Goal: Task Accomplishment & Management: Complete application form

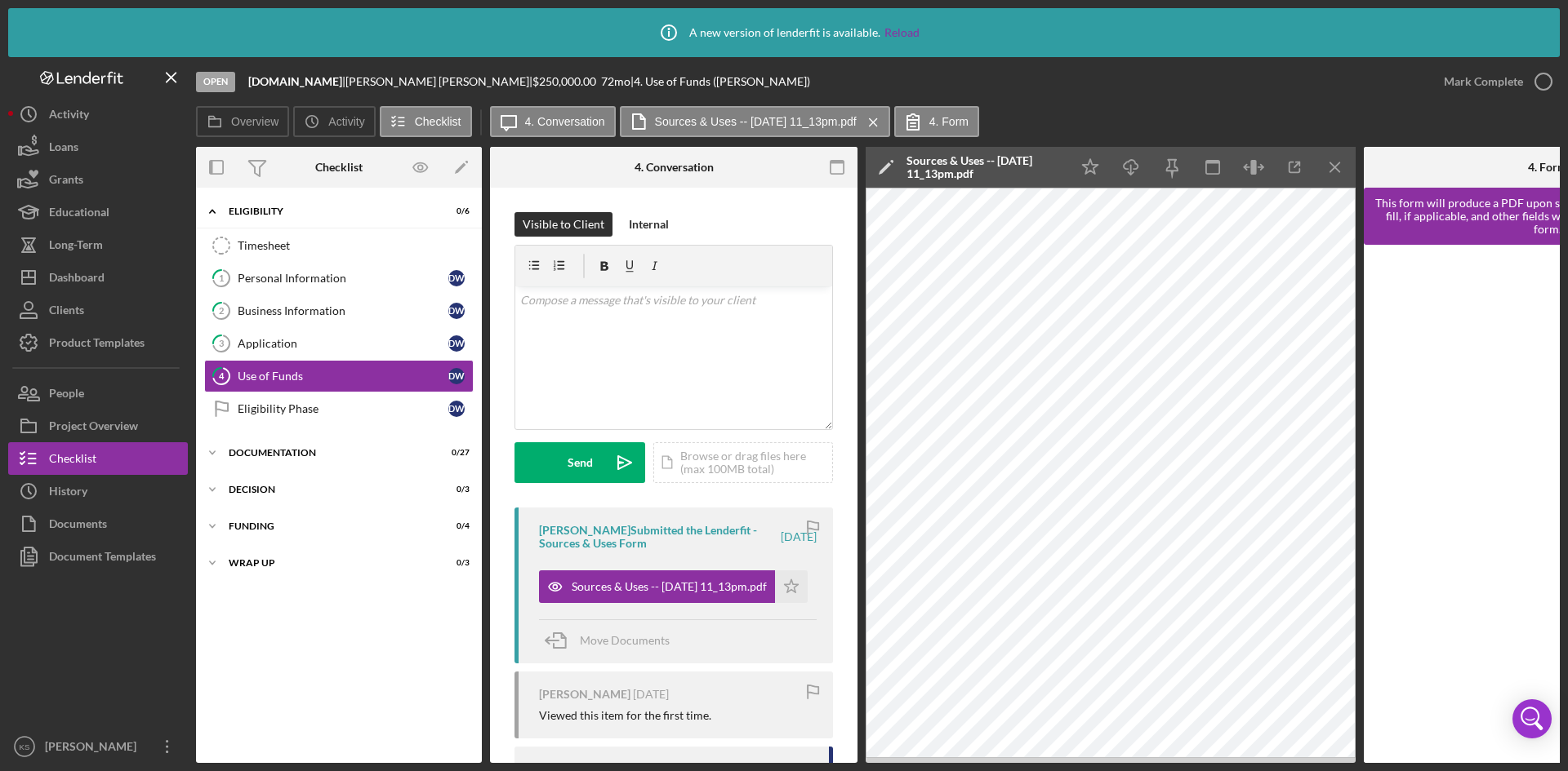
scroll to position [210, 0]
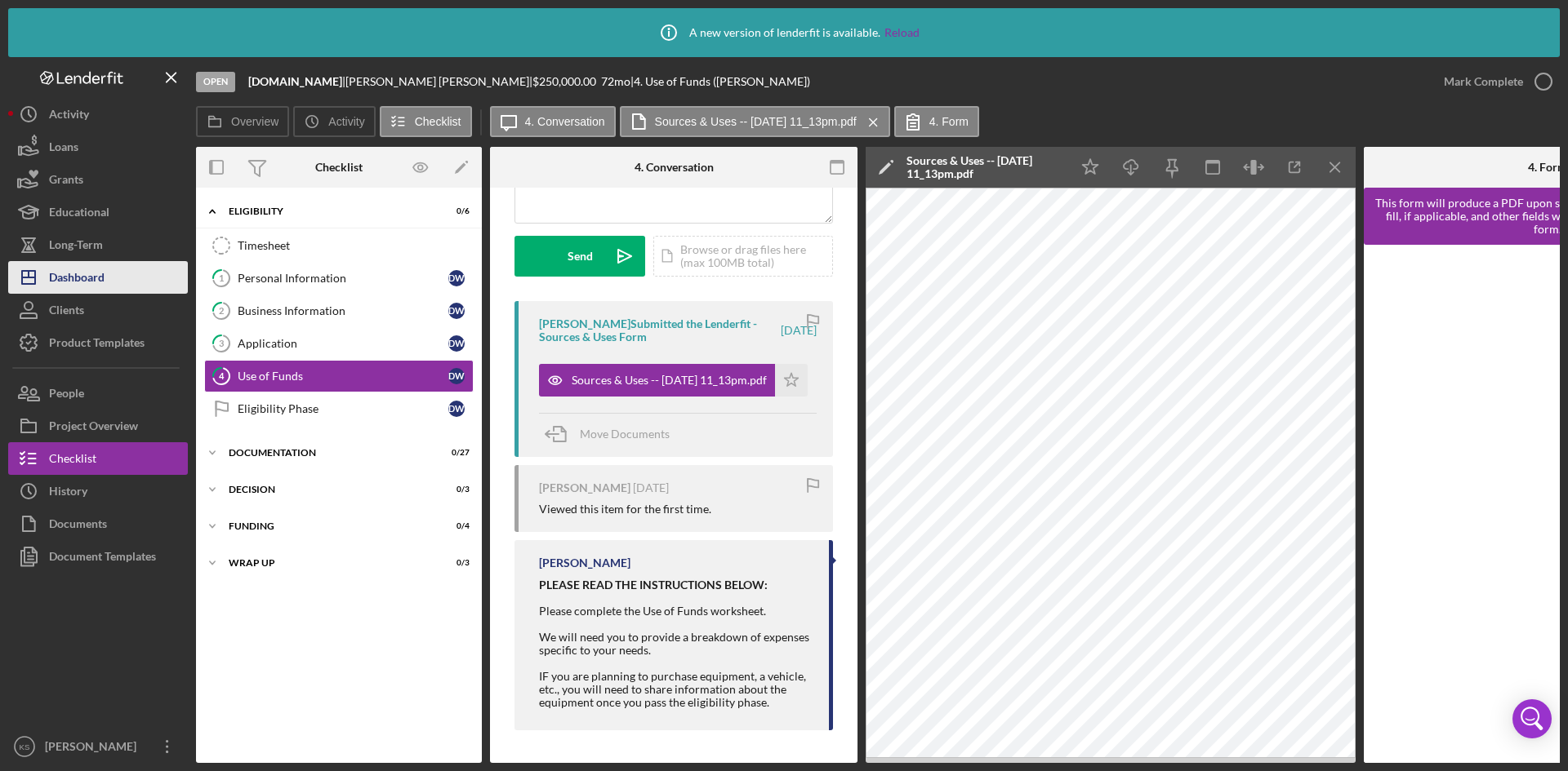
click at [81, 274] on div "Dashboard" at bounding box center [77, 279] width 56 height 37
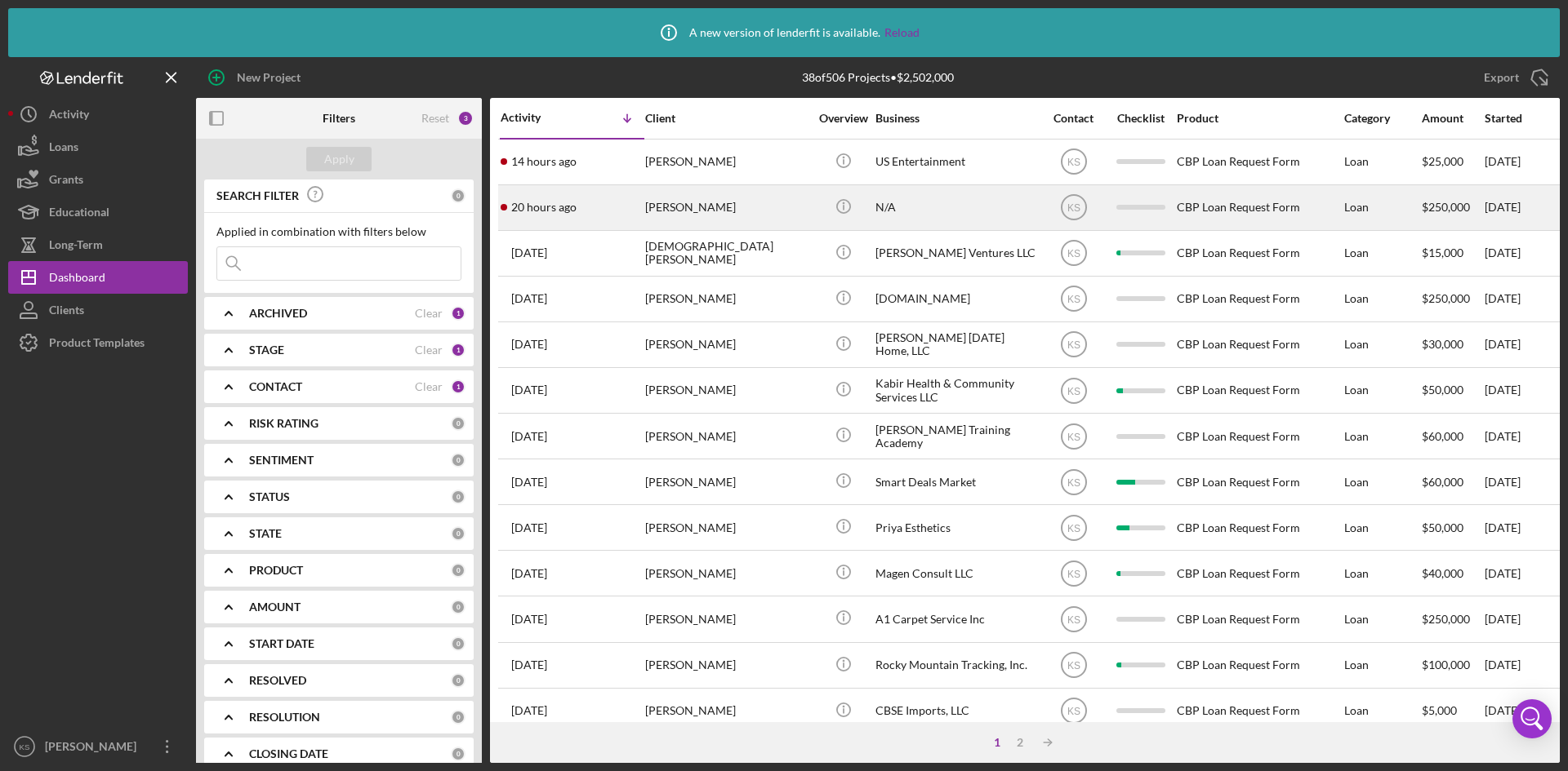
click at [537, 210] on time "20 hours ago" at bounding box center [544, 207] width 66 height 13
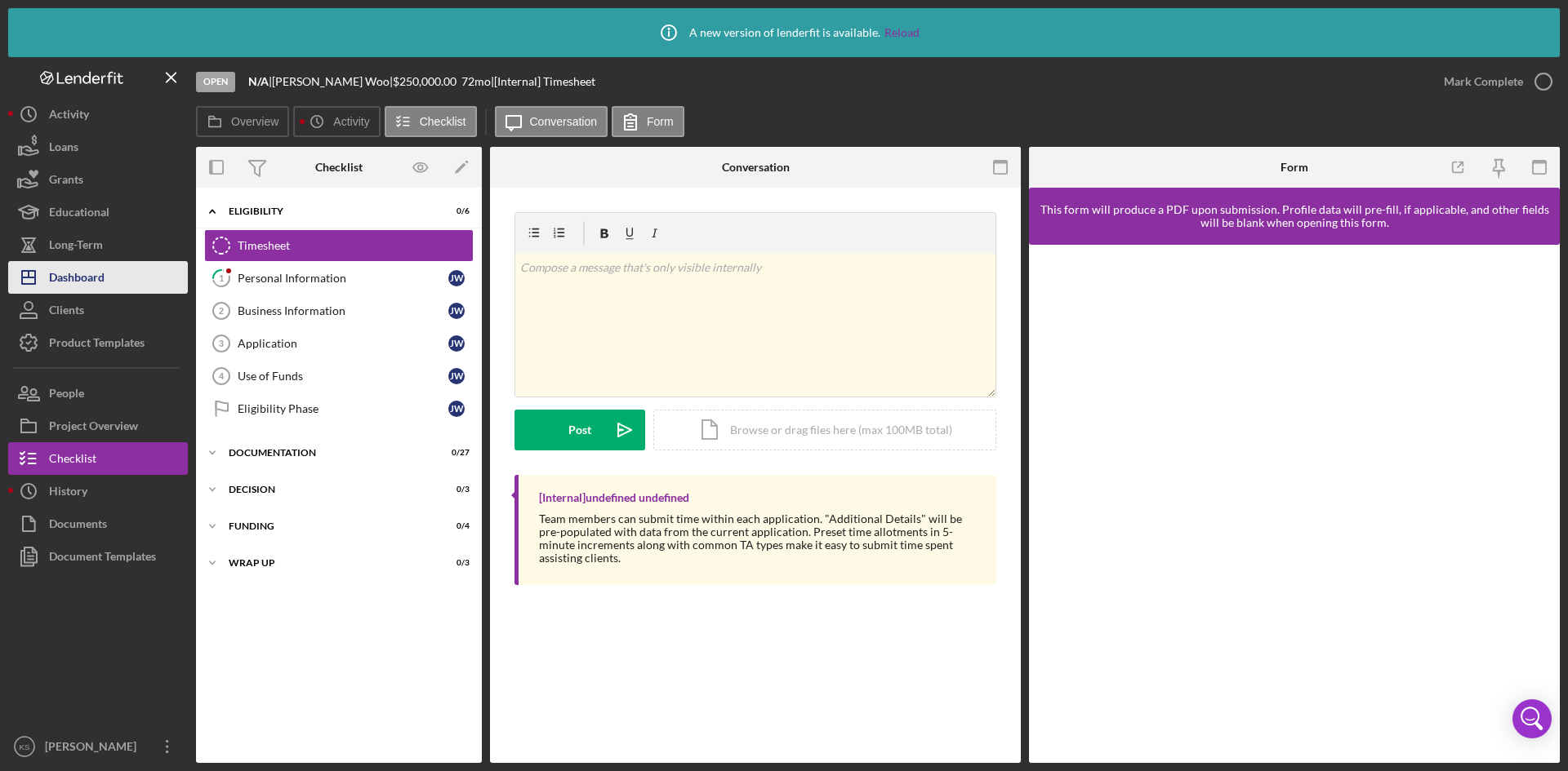
click at [89, 275] on div "Dashboard" at bounding box center [77, 279] width 56 height 37
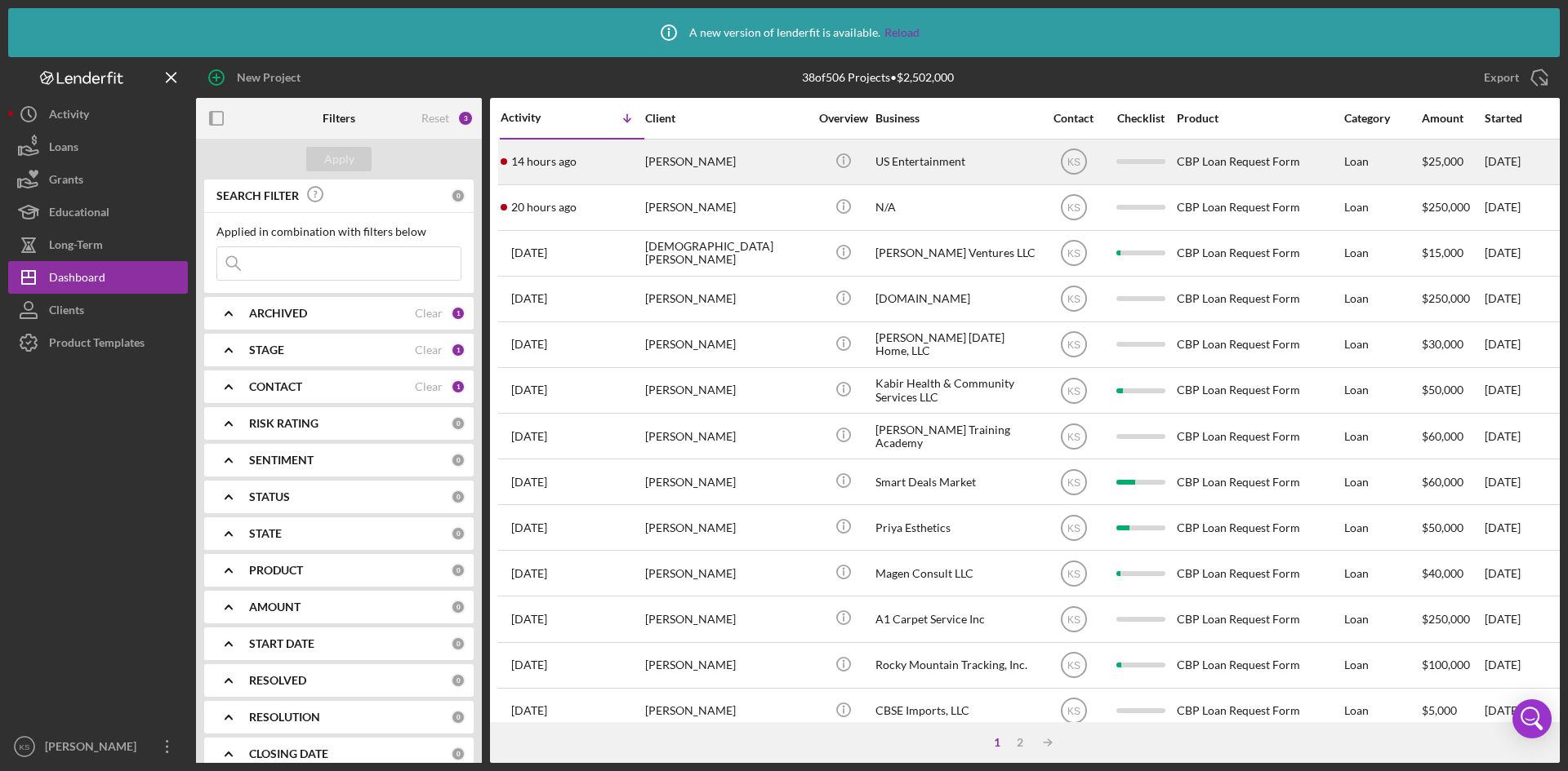
click at [573, 162] on time "14 hours ago" at bounding box center [544, 161] width 66 height 13
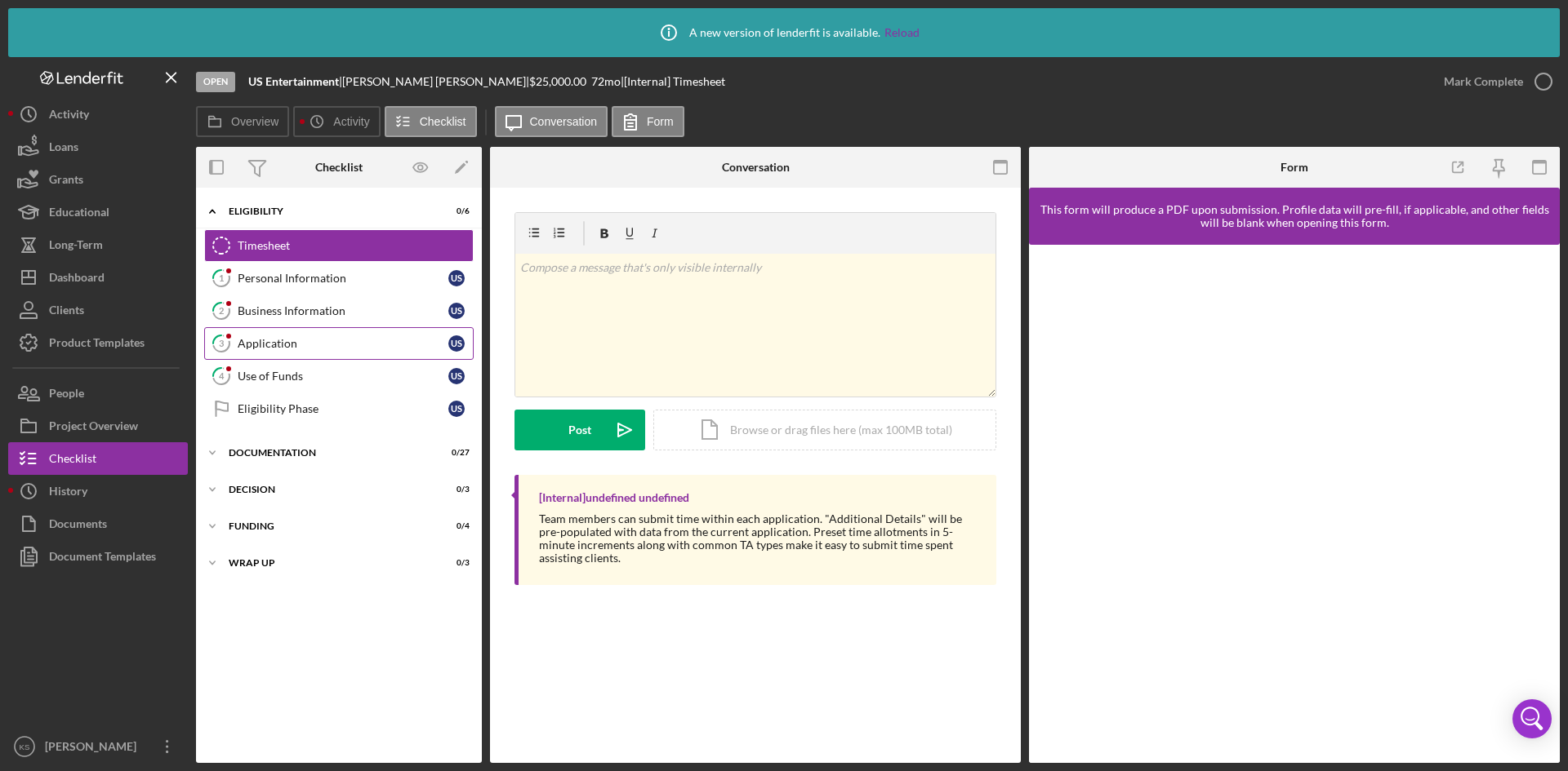
click at [296, 349] on div "Application" at bounding box center [342, 343] width 210 height 13
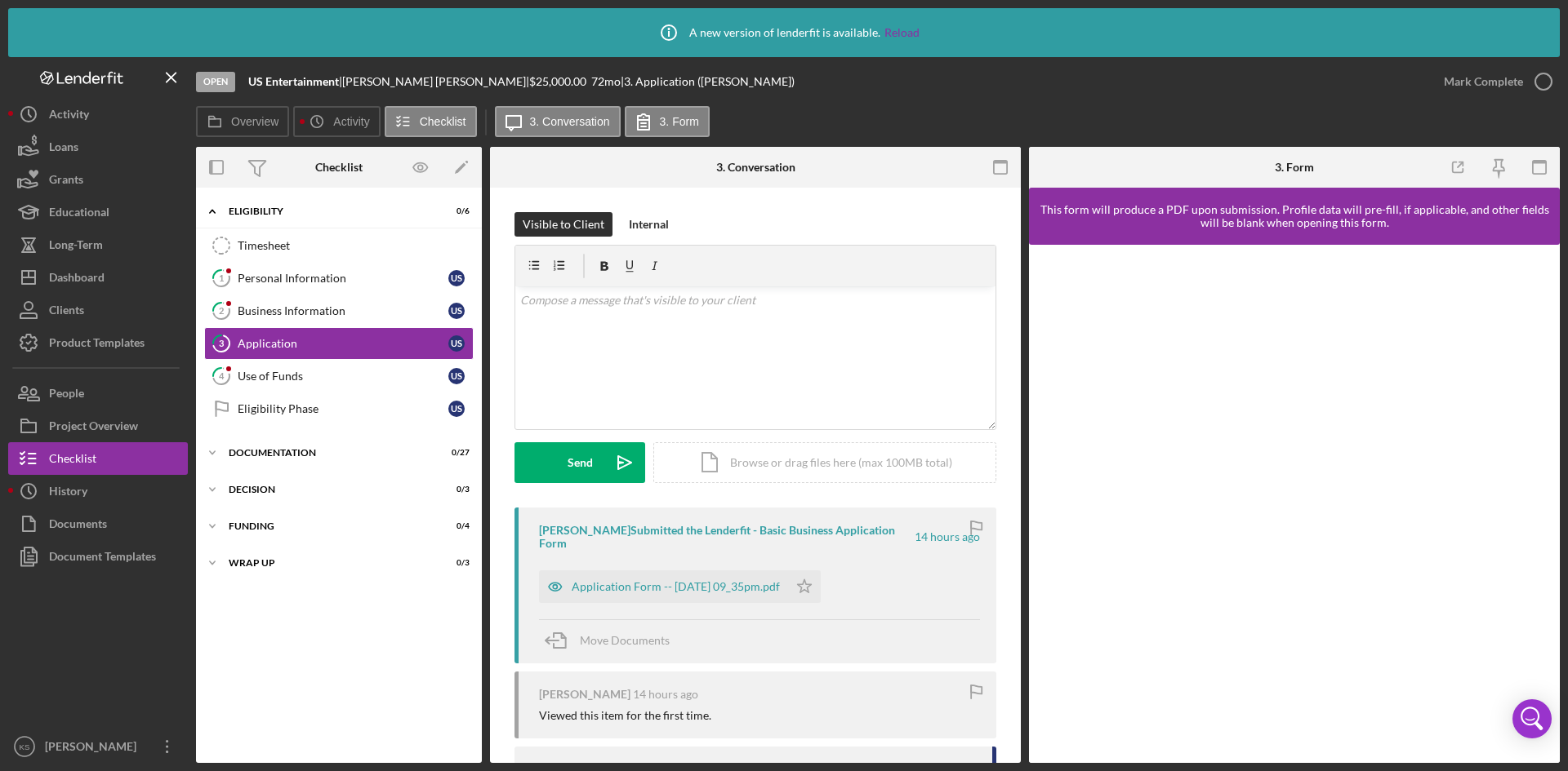
click at [691, 563] on div "Application Form -- [DATE] 09_35pm.pdf Icon/Star" at bounding box center [683, 583] width 290 height 41
click at [691, 581] on div "Application Form -- [DATE] 09_35pm.pdf" at bounding box center [675, 587] width 208 height 13
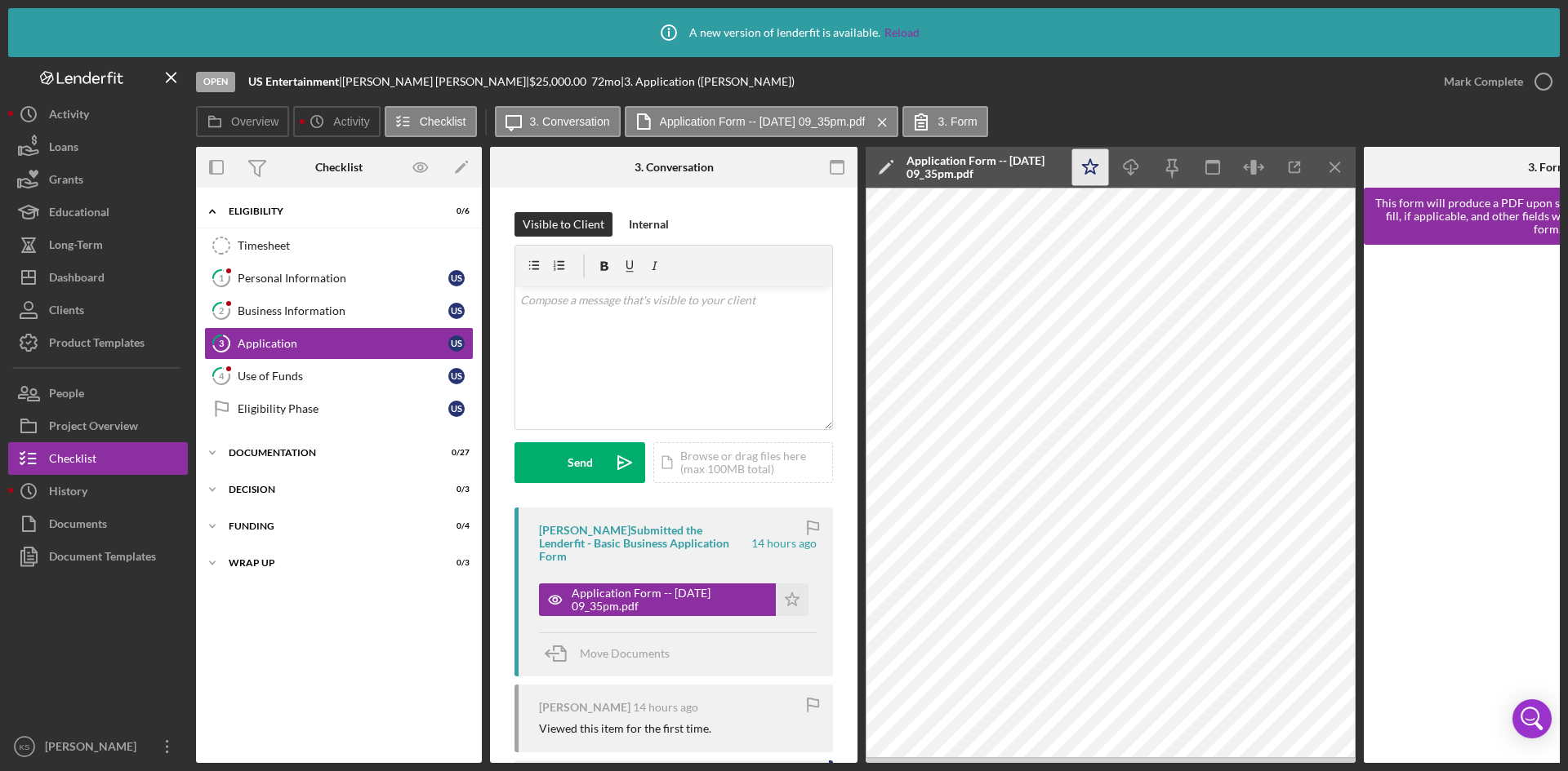
click at [1087, 165] on polygon "button" at bounding box center [1091, 166] width 16 height 15
click at [1545, 80] on icon "button" at bounding box center [1542, 81] width 41 height 41
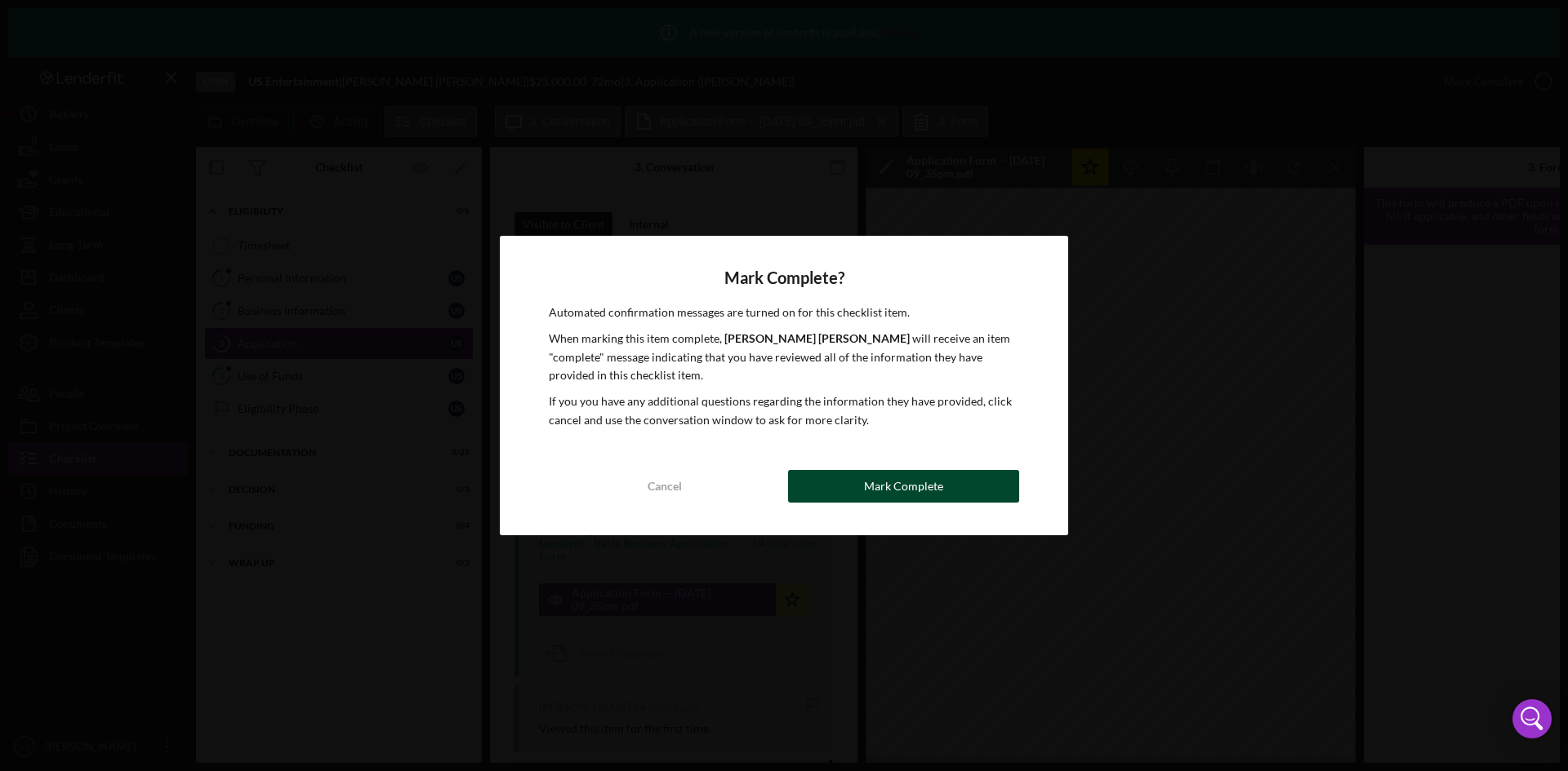
click at [905, 491] on div "Mark Complete" at bounding box center [903, 486] width 79 height 33
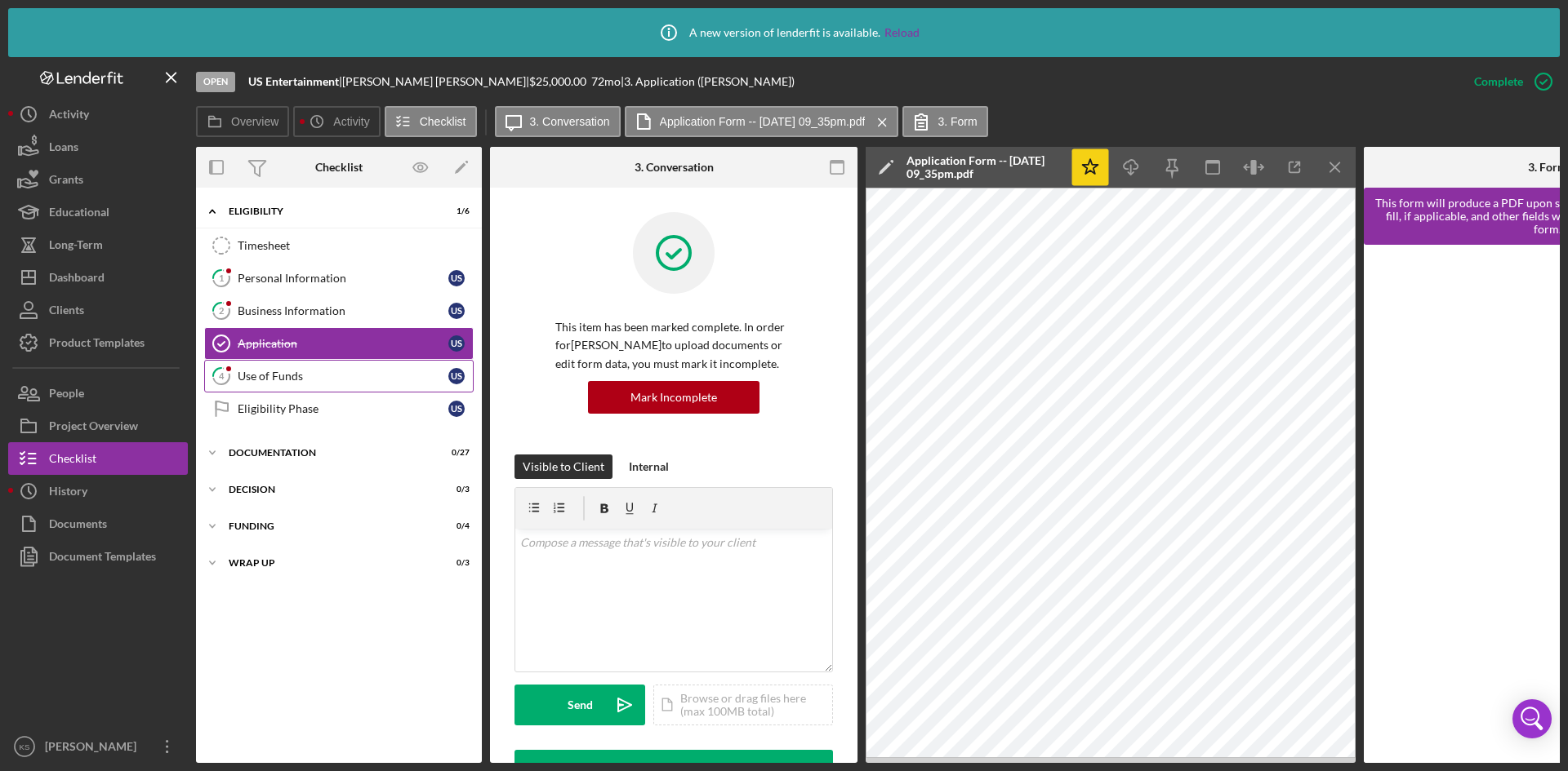
click at [329, 369] on link "4 Use of Funds U S" at bounding box center [339, 376] width 269 height 33
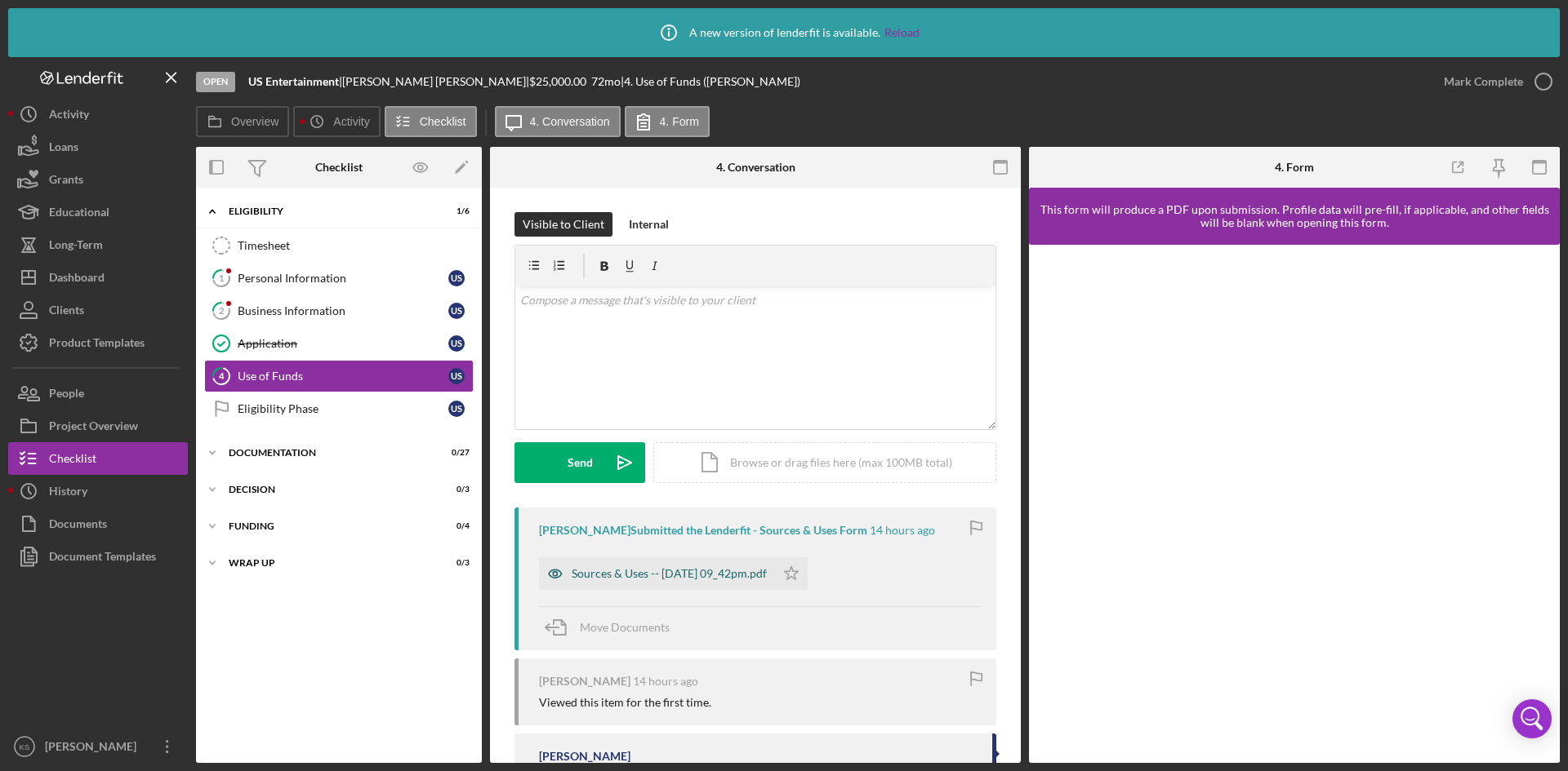
click at [682, 572] on div "Sources & Uses -- [DATE] 09_42pm.pdf" at bounding box center [669, 574] width 195 height 13
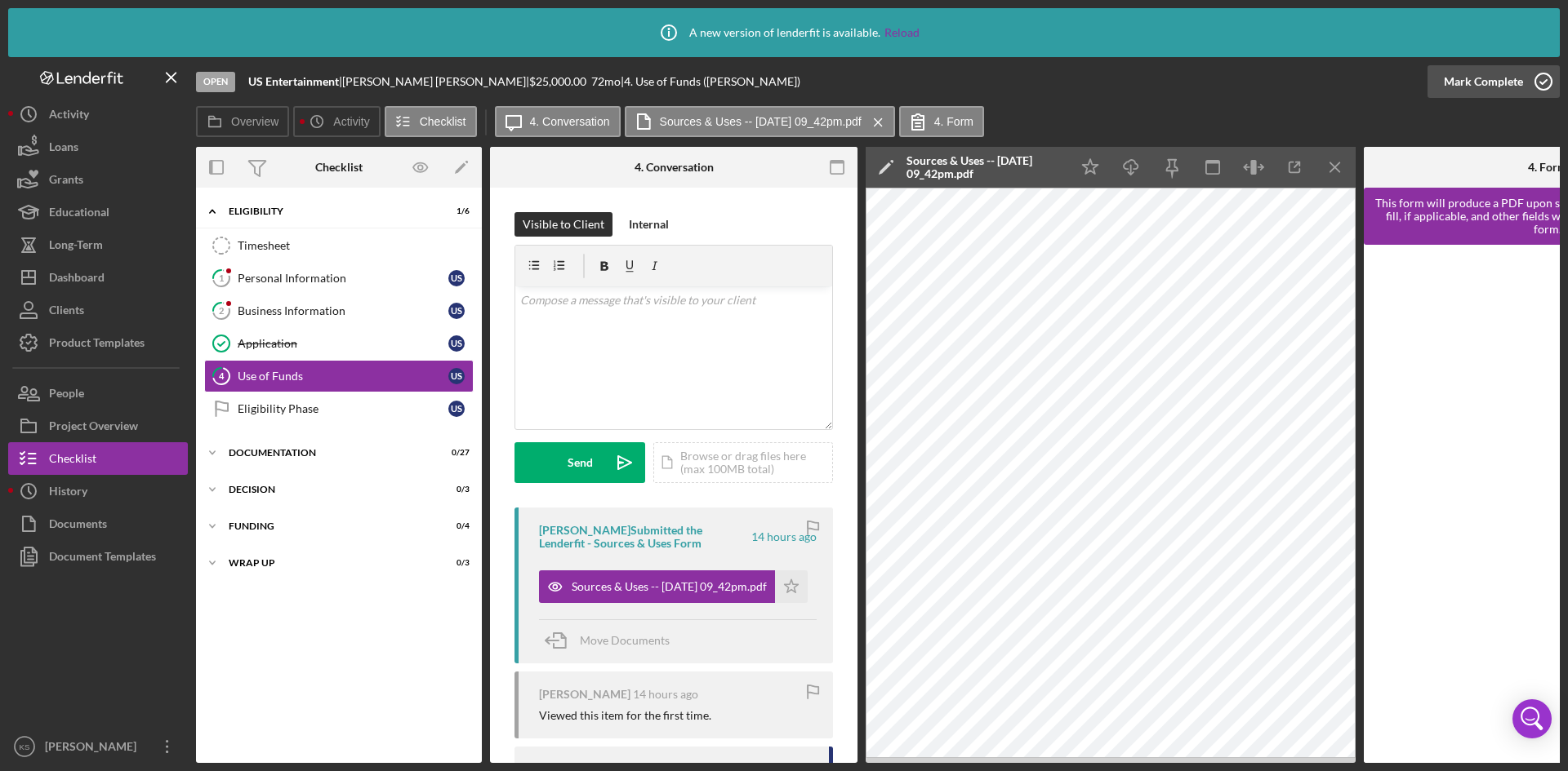
click at [1545, 84] on icon "button" at bounding box center [1542, 81] width 41 height 41
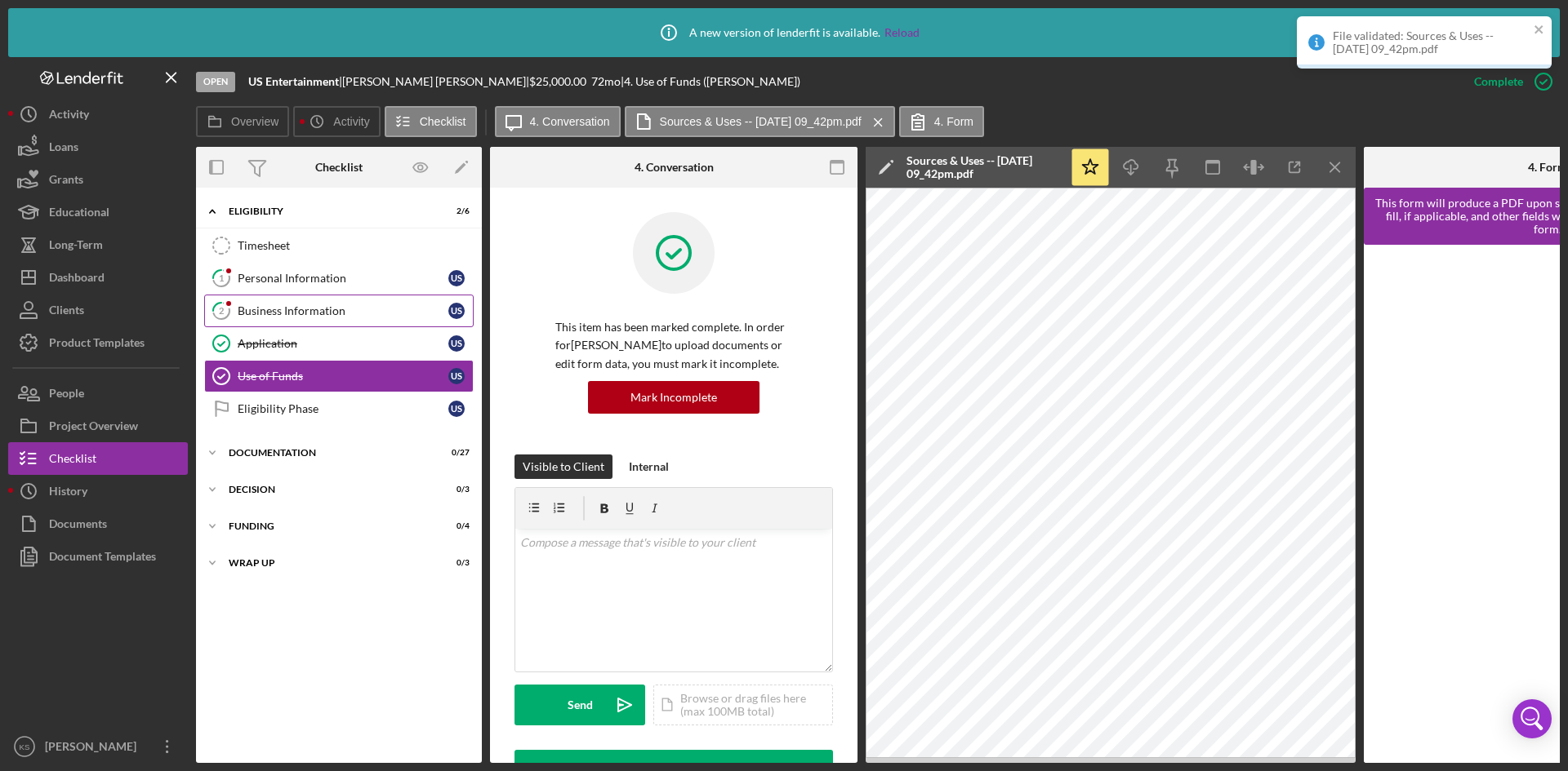
click at [315, 310] on div "Business Information" at bounding box center [342, 311] width 210 height 13
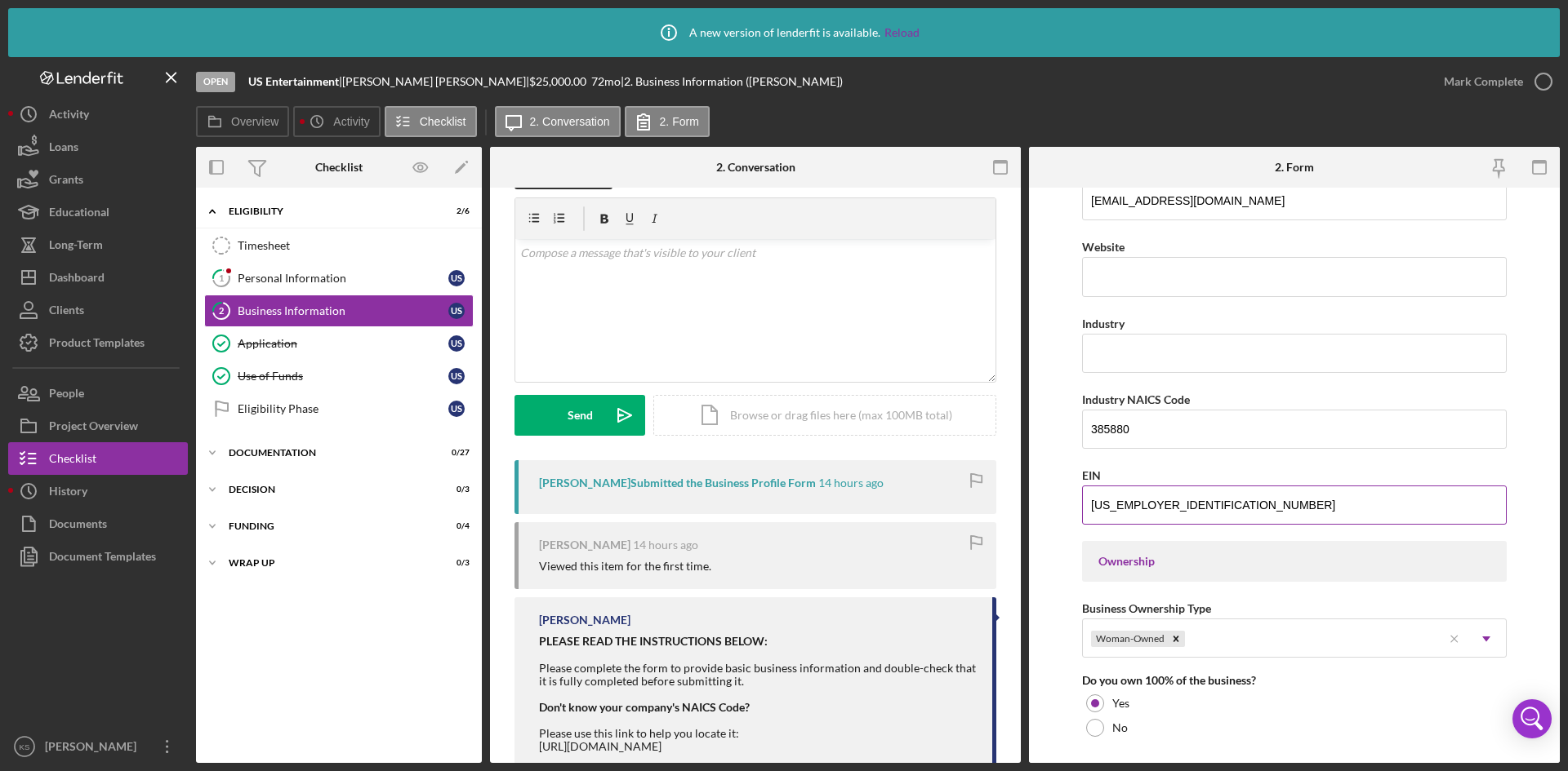
scroll to position [91, 0]
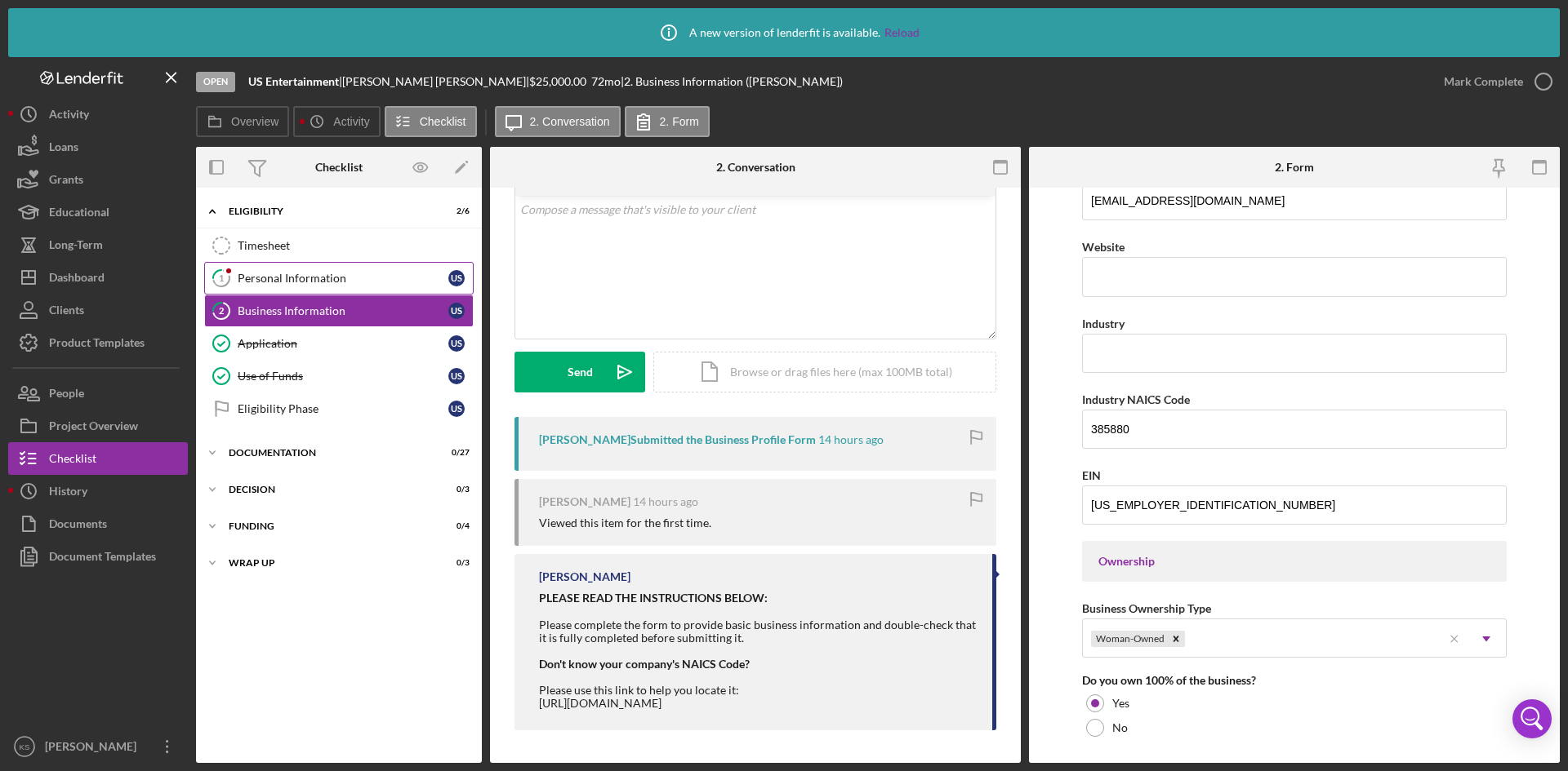
click at [347, 278] on div "Personal Information" at bounding box center [342, 278] width 210 height 13
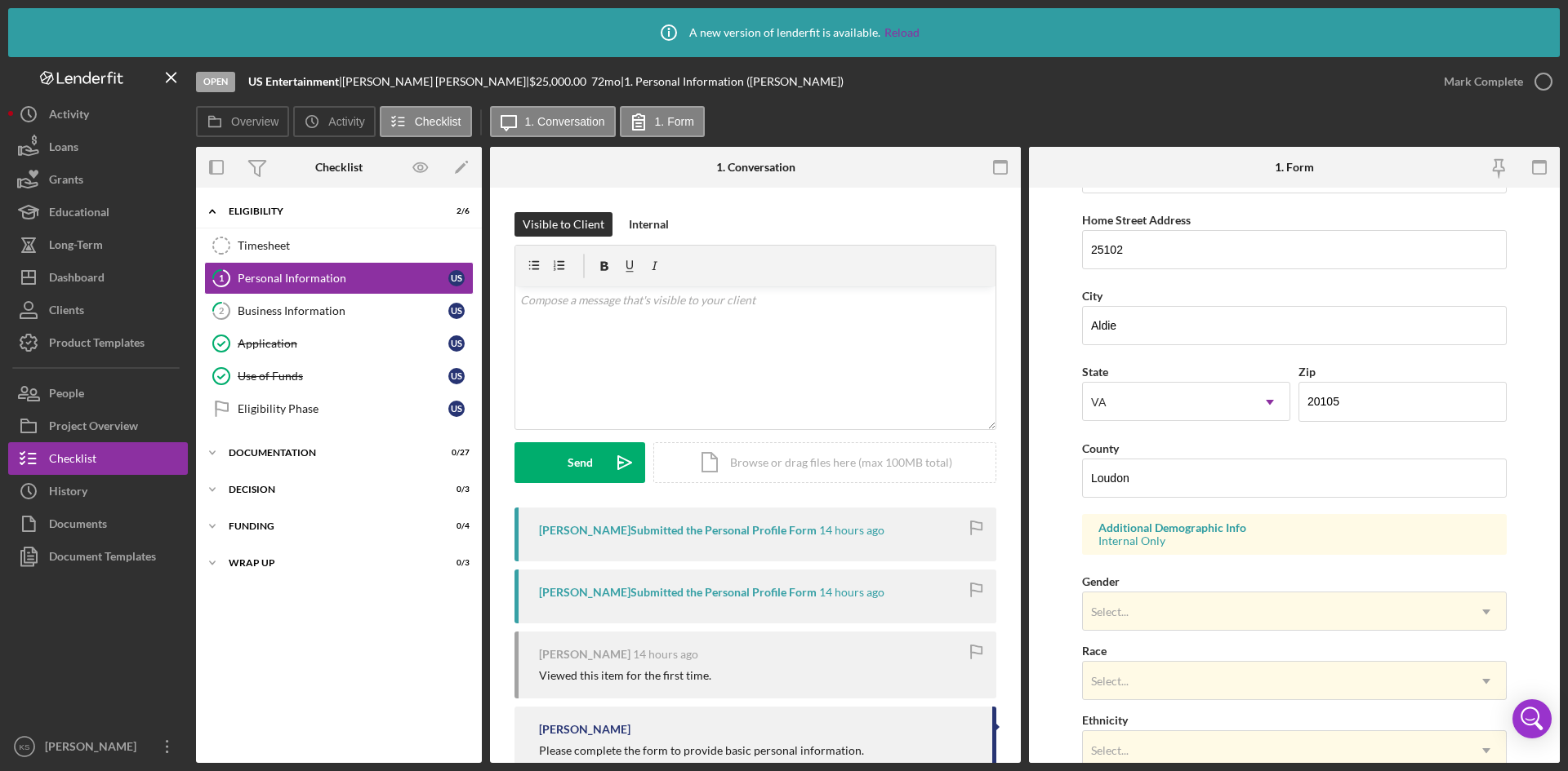
scroll to position [408, 0]
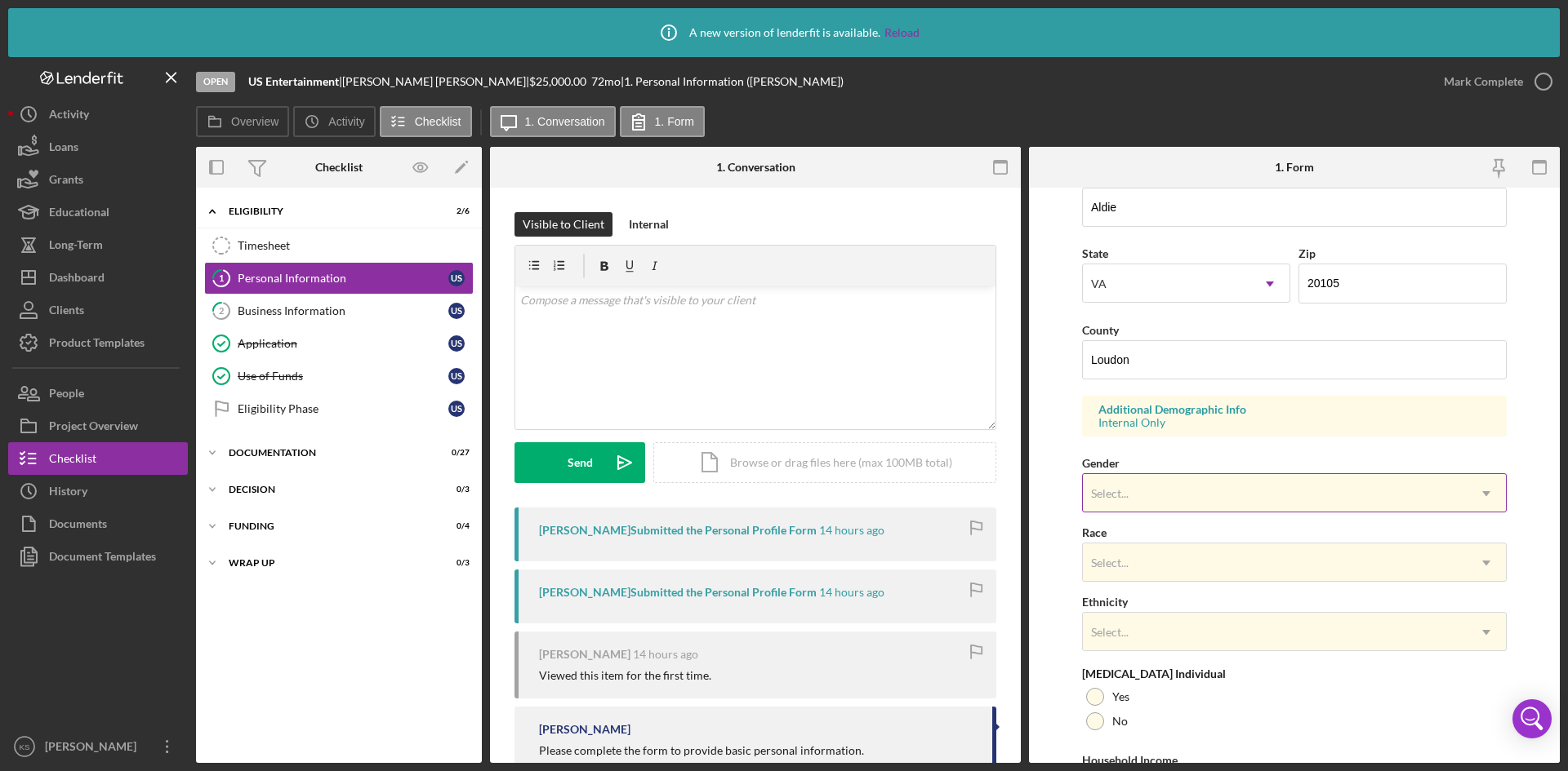
click at [1199, 490] on div "Select..." at bounding box center [1274, 494] width 384 height 38
click at [310, 346] on div "Application" at bounding box center [342, 343] width 210 height 13
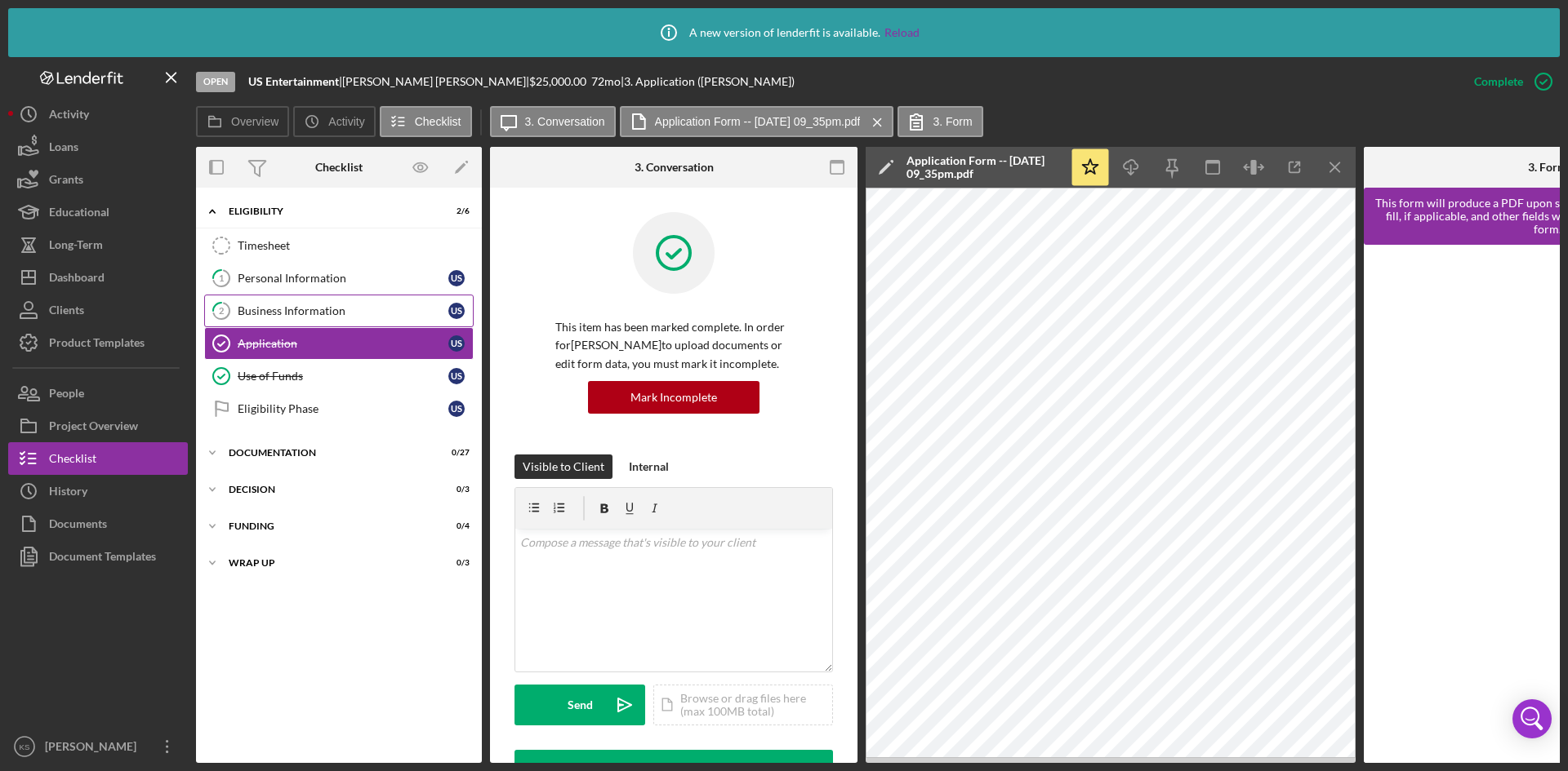
click at [335, 311] on div "Business Information" at bounding box center [342, 311] width 210 height 13
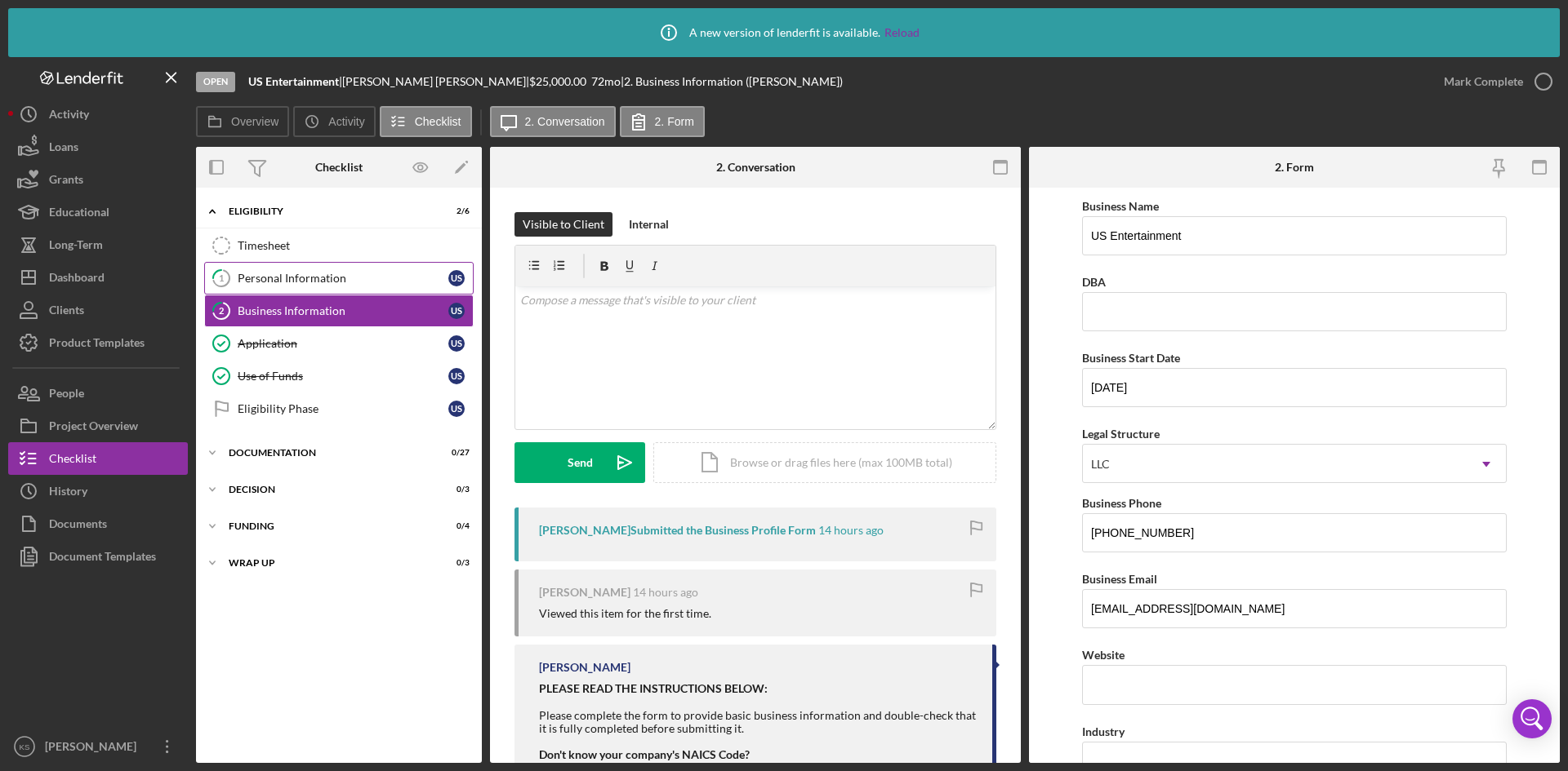
click at [317, 274] on div "Personal Information" at bounding box center [342, 278] width 210 height 13
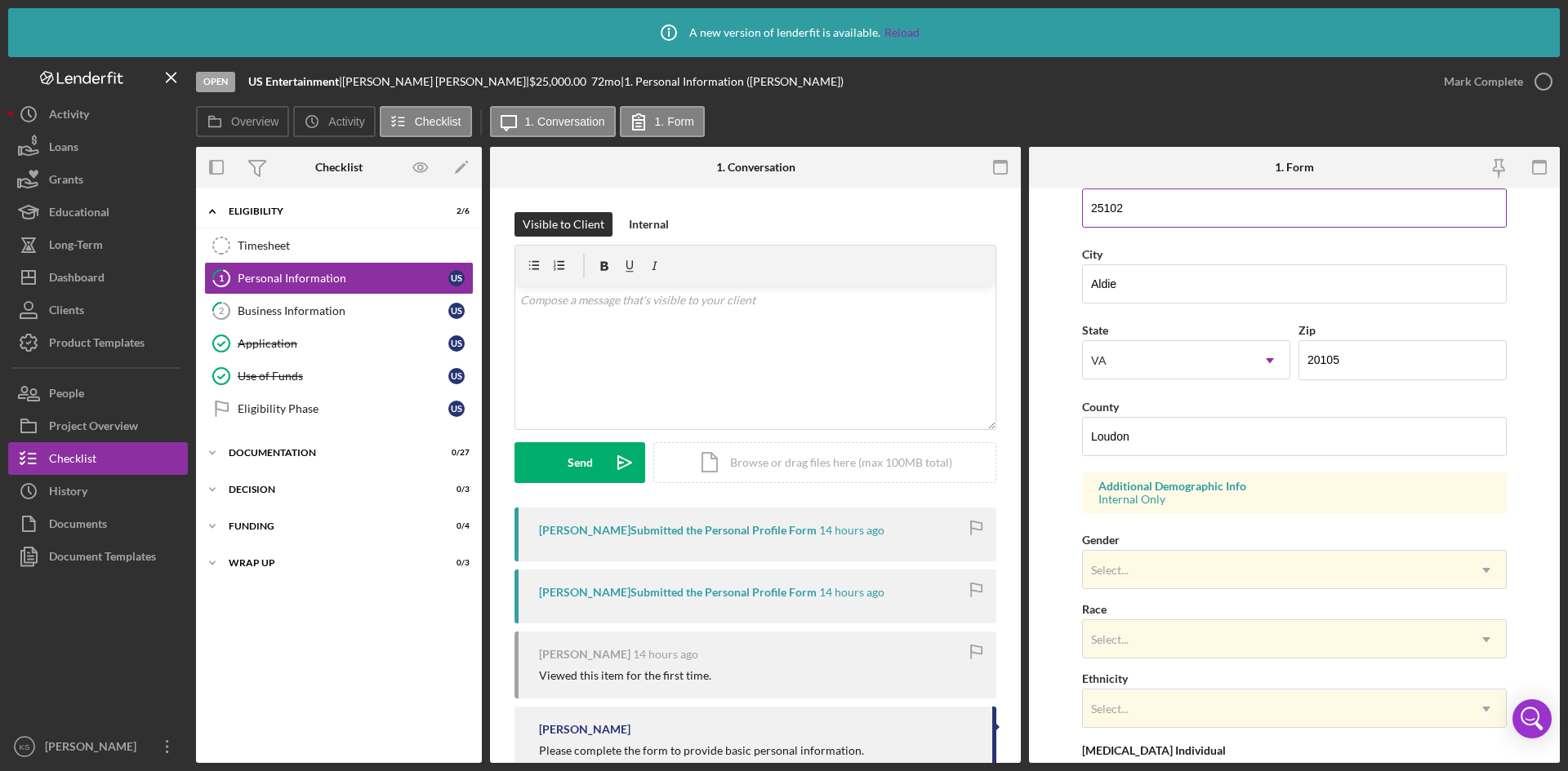
scroll to position [408, 0]
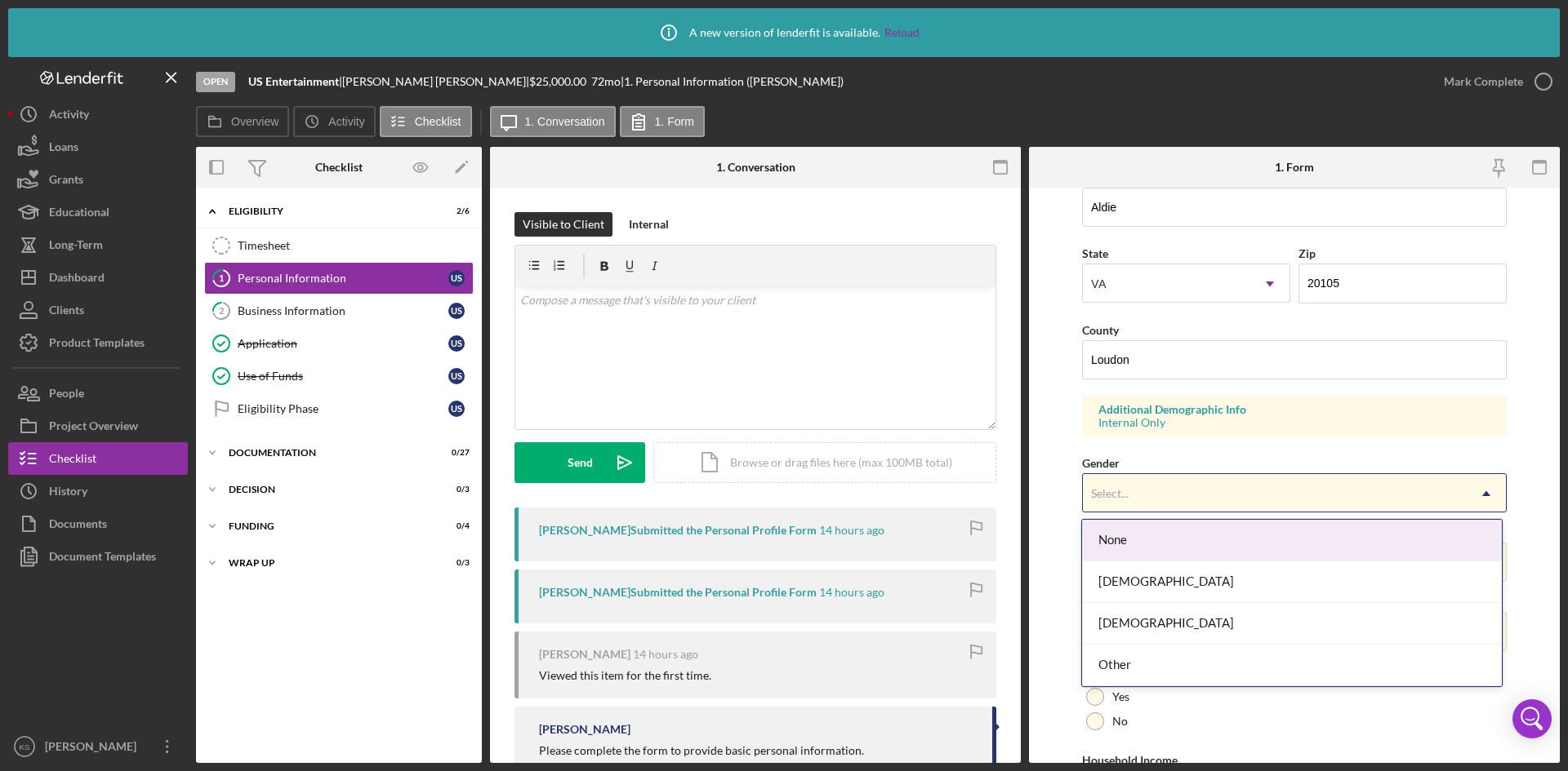
click at [1248, 480] on div "Select..." at bounding box center [1274, 494] width 384 height 38
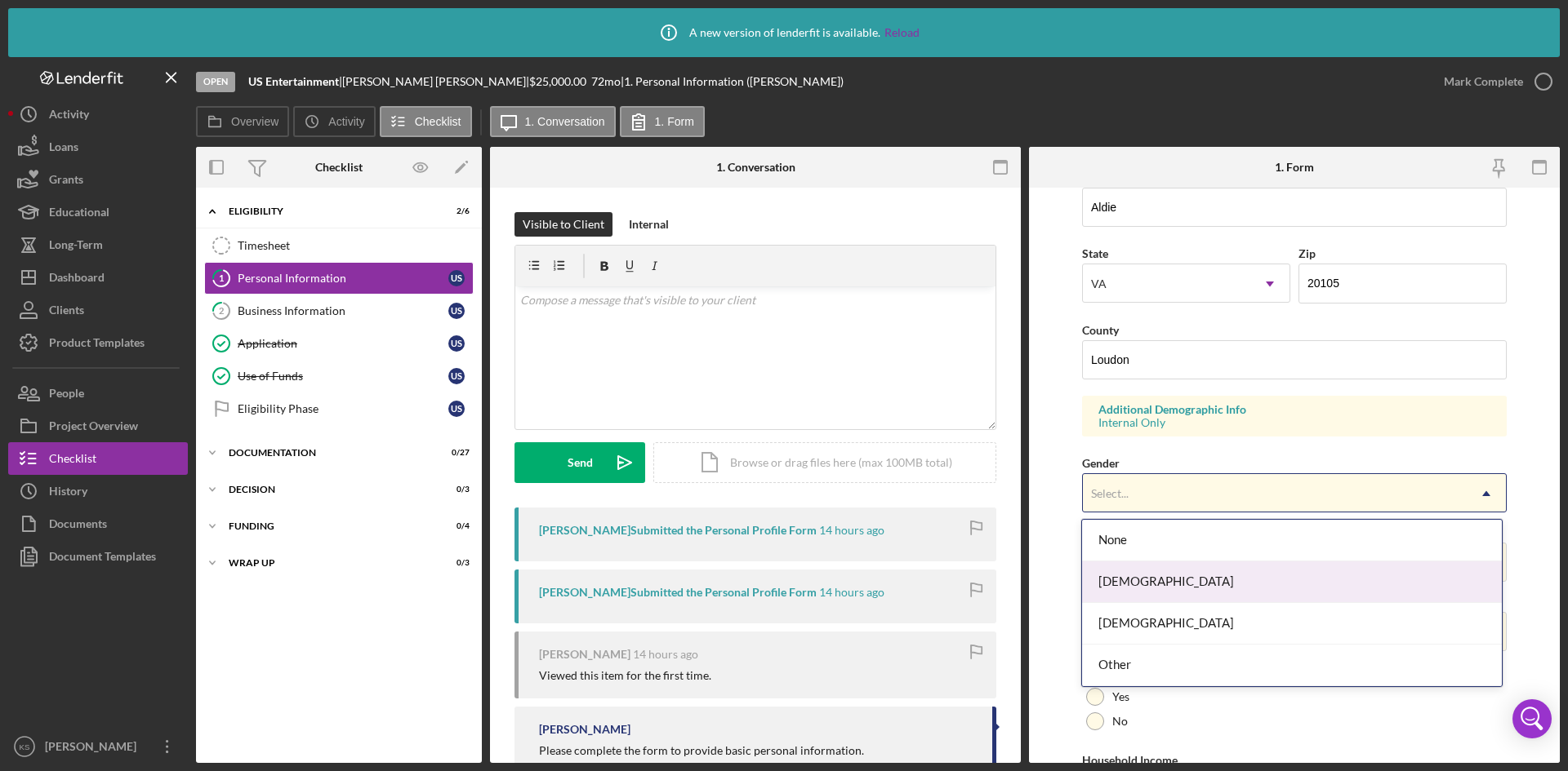
click at [1210, 579] on div "[DEMOGRAPHIC_DATA]" at bounding box center [1291, 583] width 418 height 42
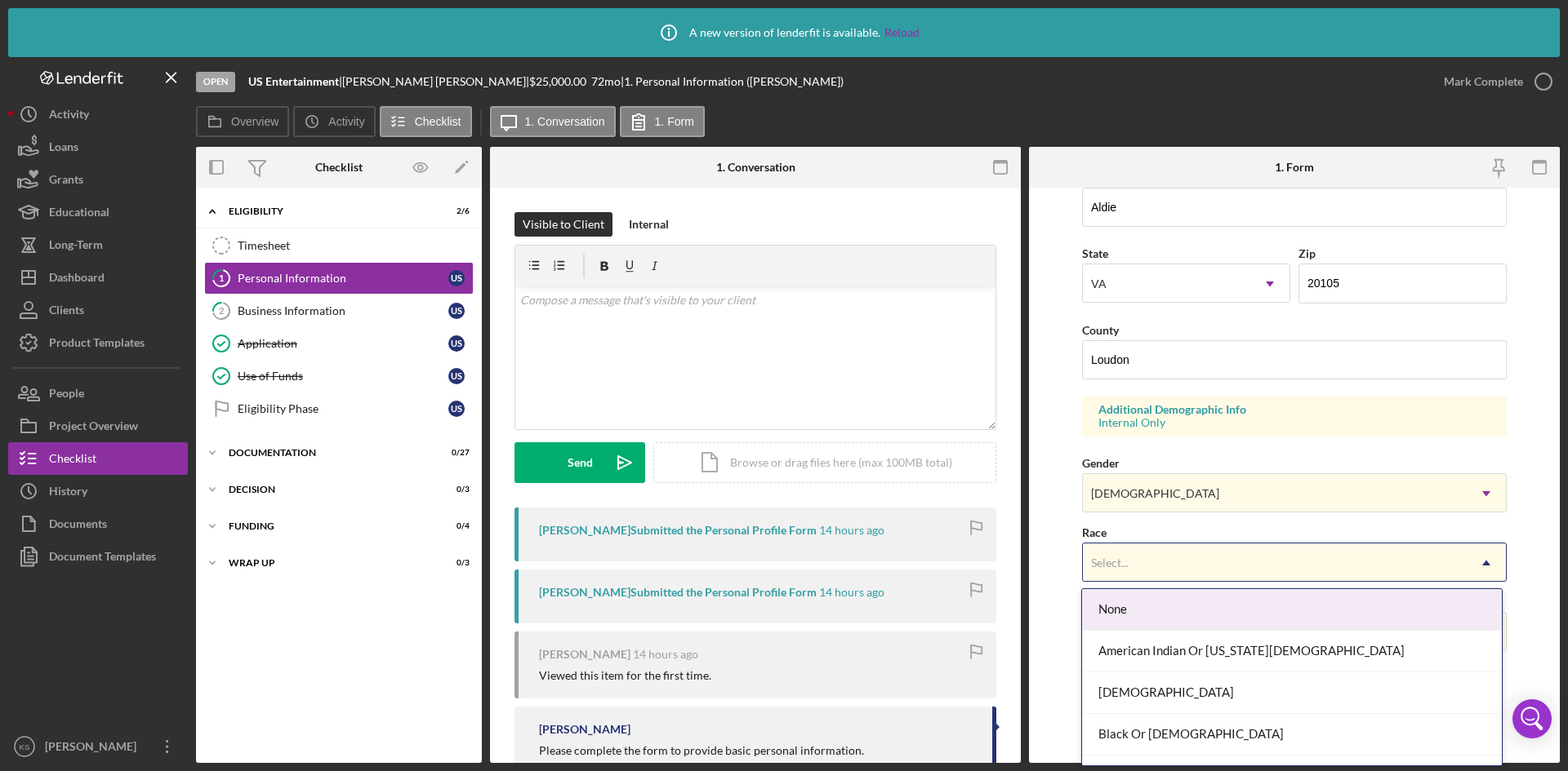
click at [1209, 569] on div "Select..." at bounding box center [1274, 564] width 384 height 38
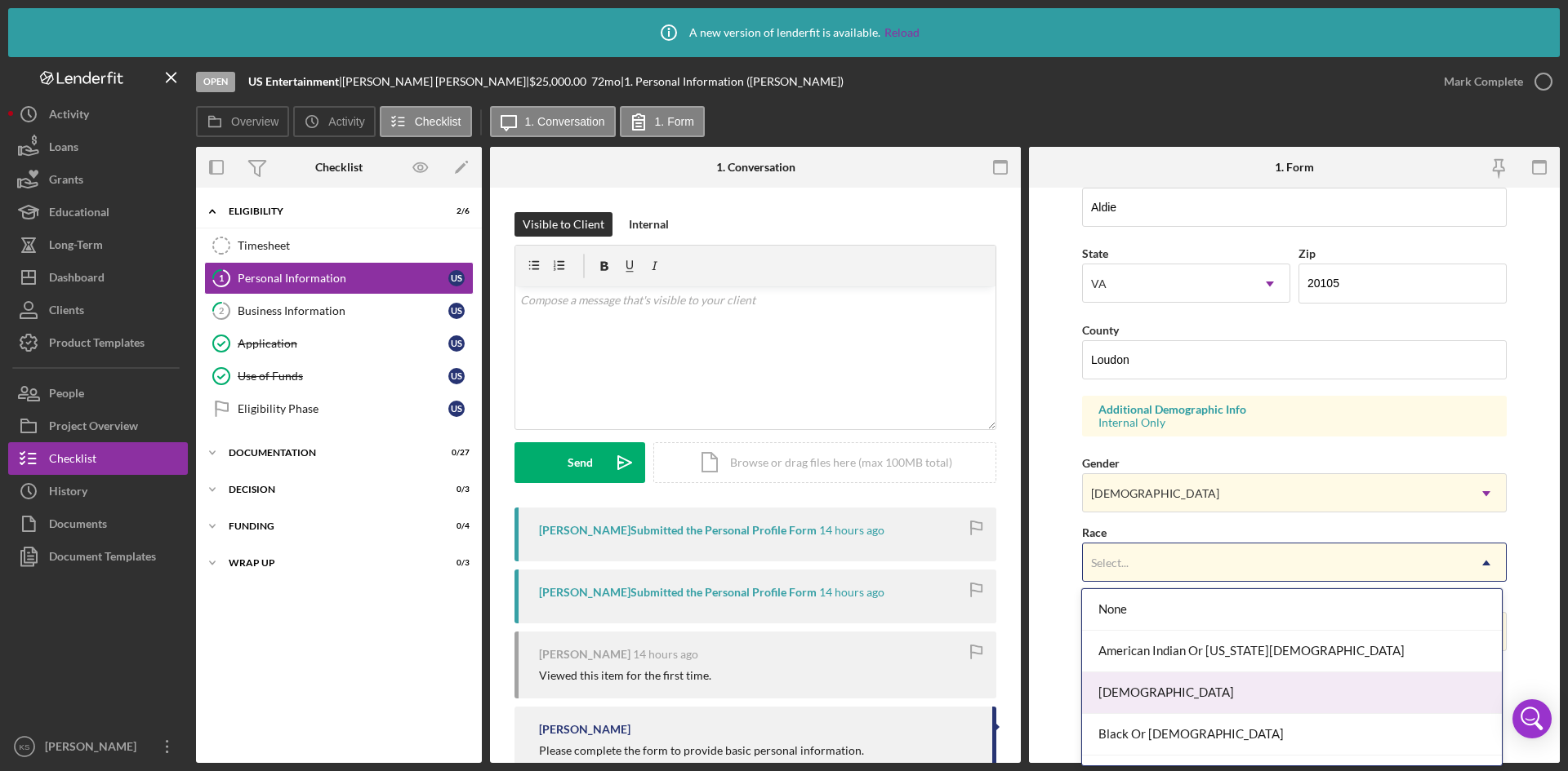
click at [1165, 690] on div "[DEMOGRAPHIC_DATA]" at bounding box center [1291, 693] width 418 height 42
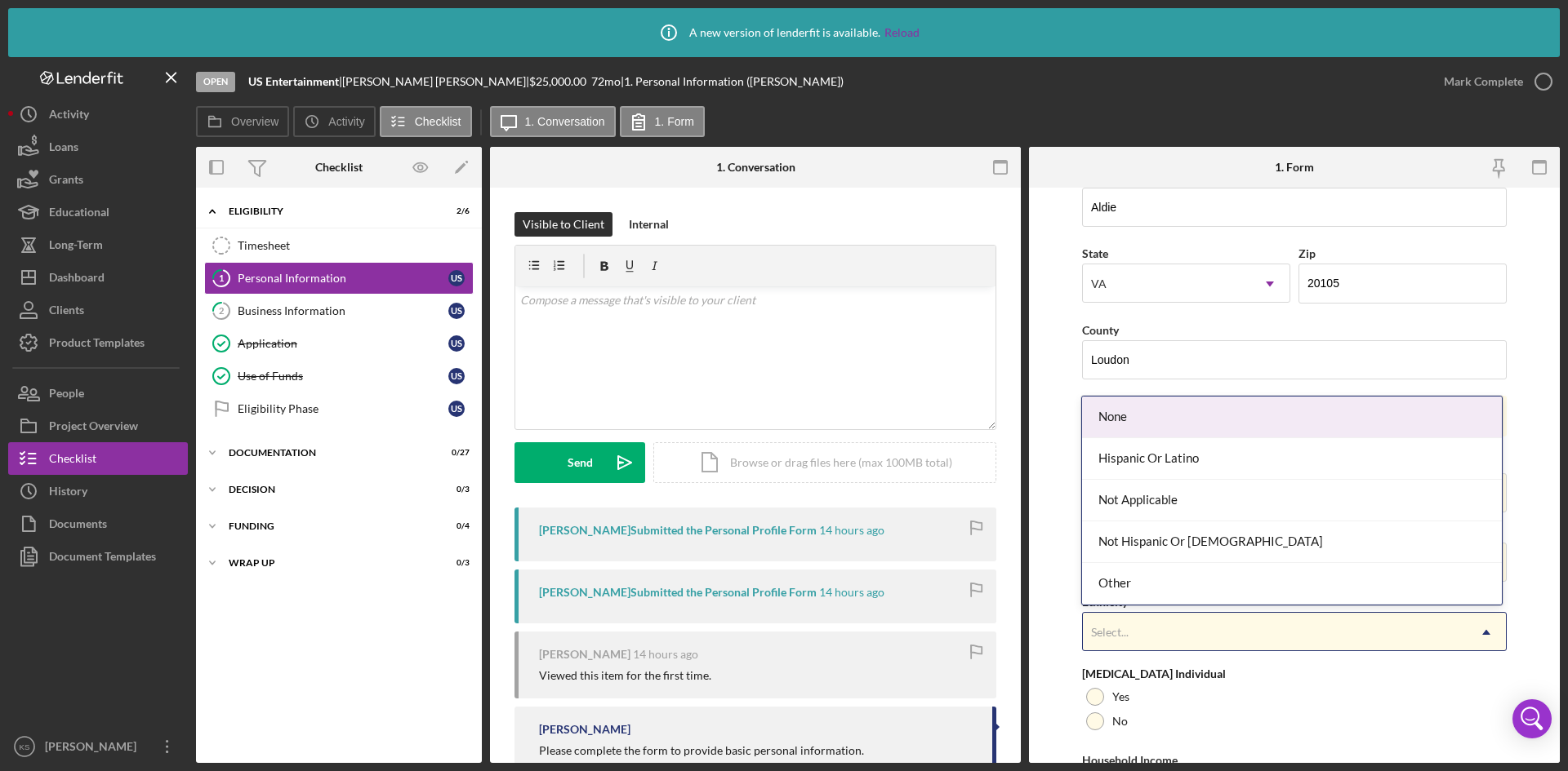
click at [1187, 636] on div "Select..." at bounding box center [1274, 633] width 384 height 38
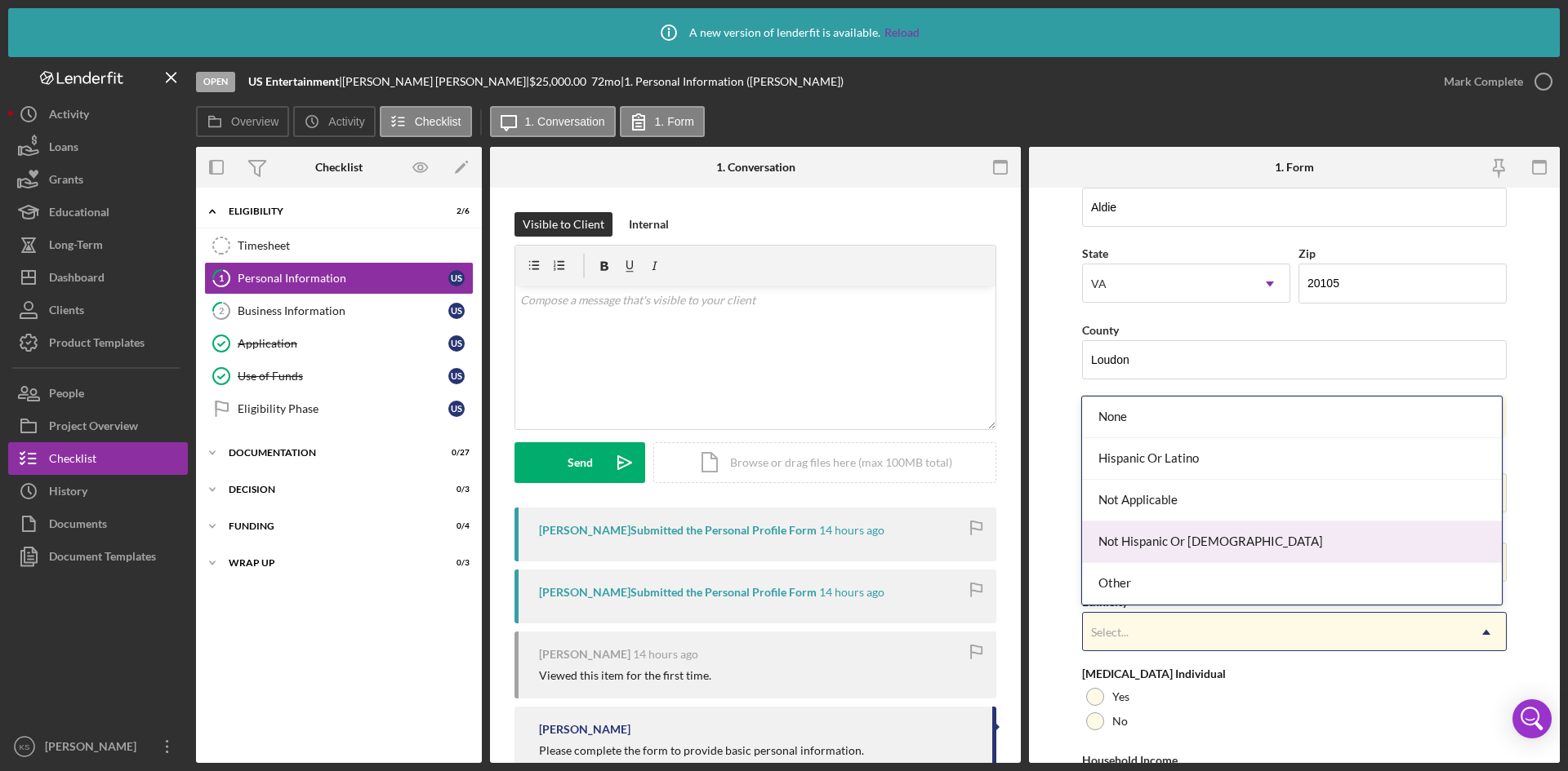
click at [1173, 538] on div "Not Hispanic Or [DEMOGRAPHIC_DATA]" at bounding box center [1291, 543] width 418 height 42
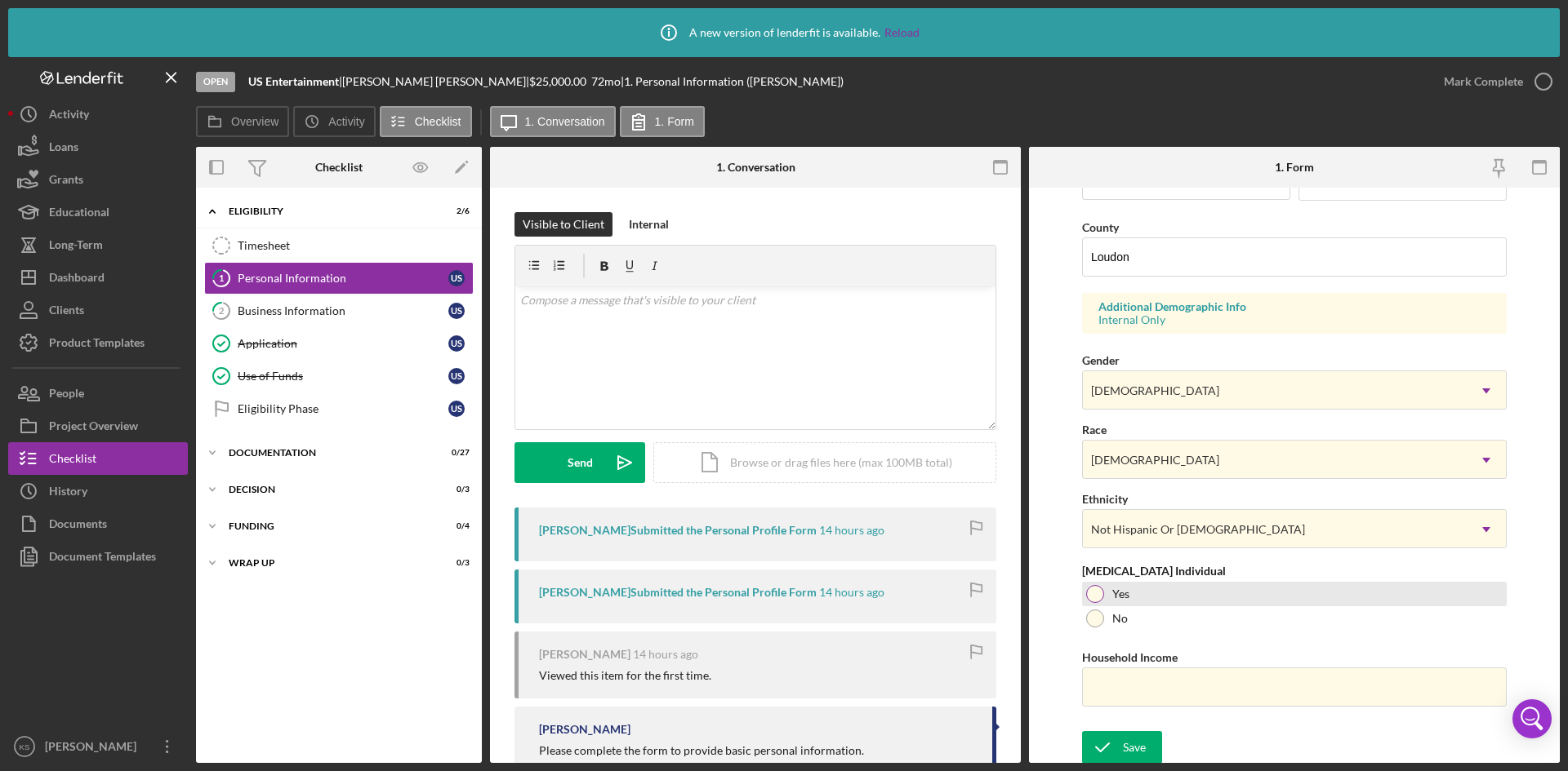
scroll to position [514, 0]
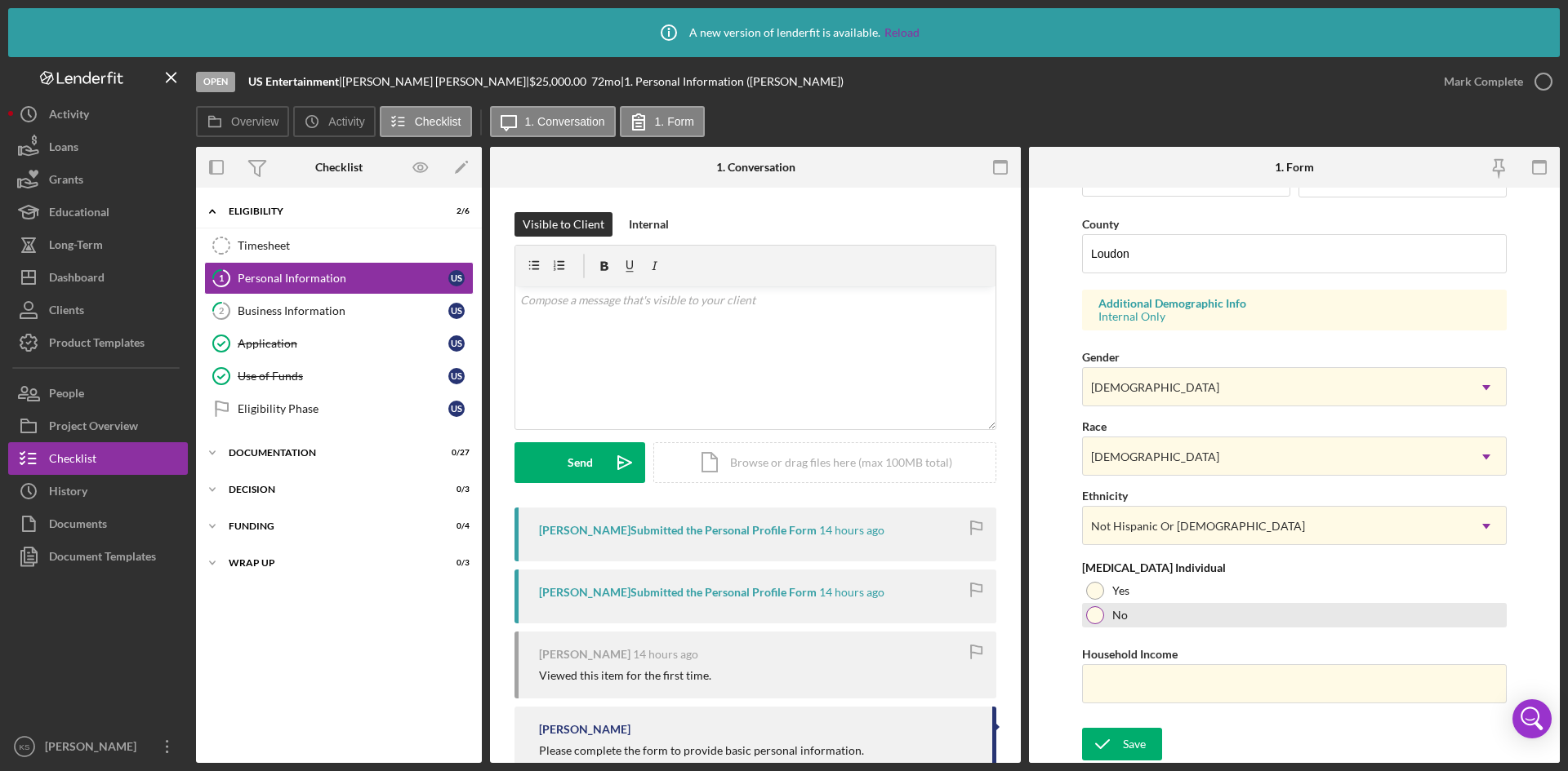
click at [1098, 620] on div at bounding box center [1095, 616] width 18 height 18
click at [1126, 678] on input "Household Income" at bounding box center [1294, 683] width 424 height 39
paste input "$100,000"
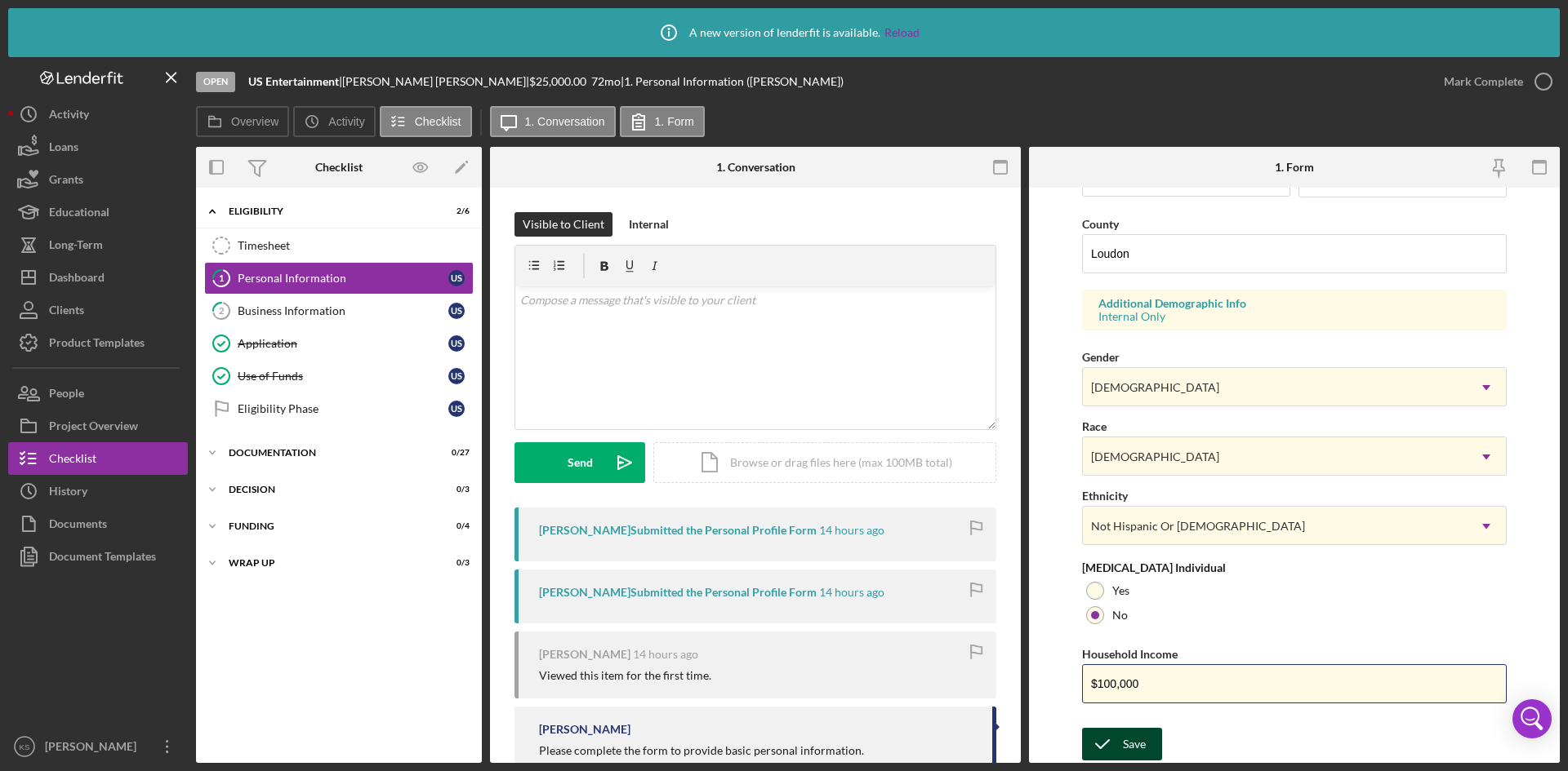
type input "$100,000"
click at [1117, 740] on icon "submit" at bounding box center [1102, 744] width 41 height 41
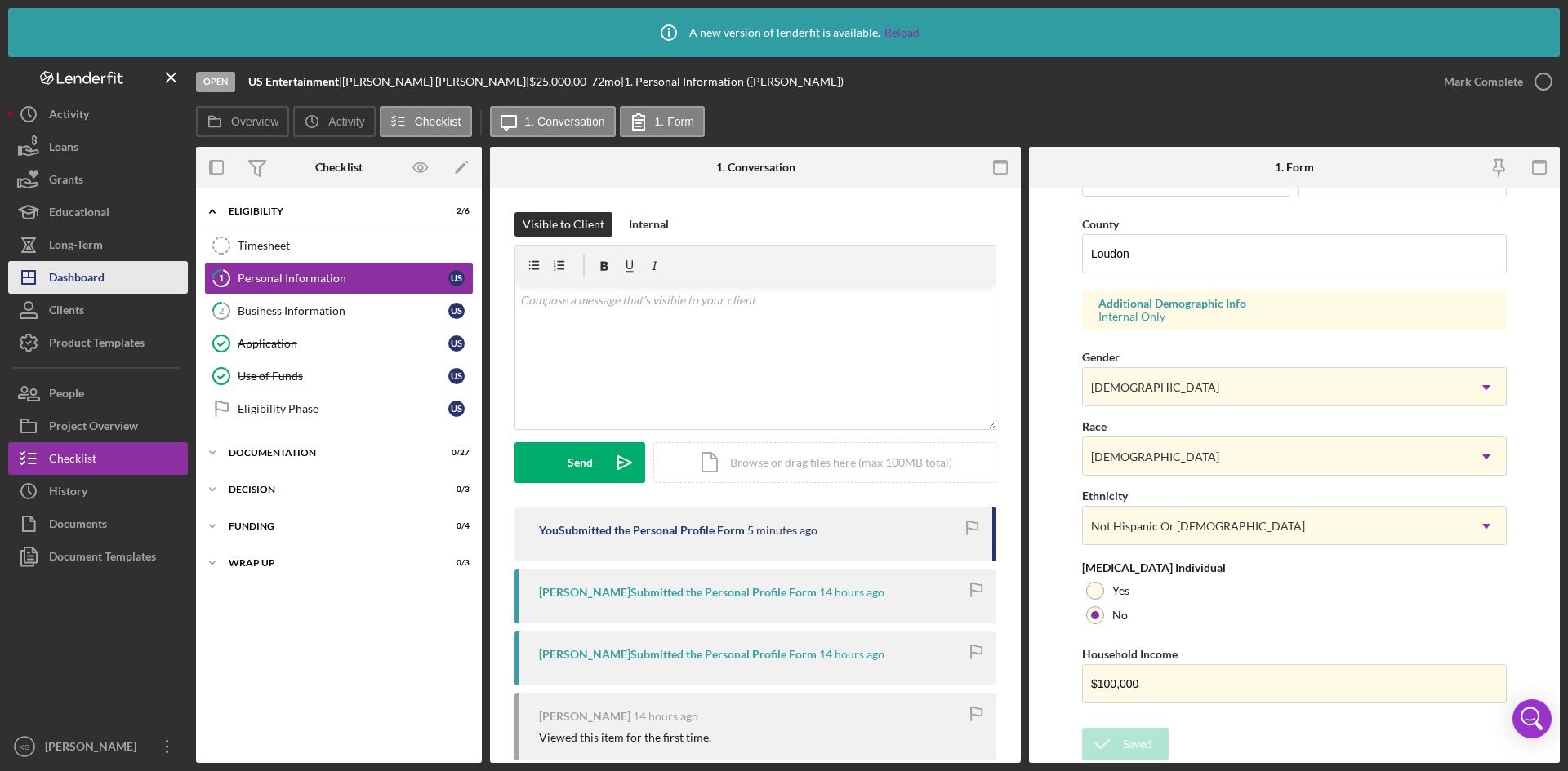
click at [90, 272] on div "Dashboard" at bounding box center [77, 279] width 56 height 37
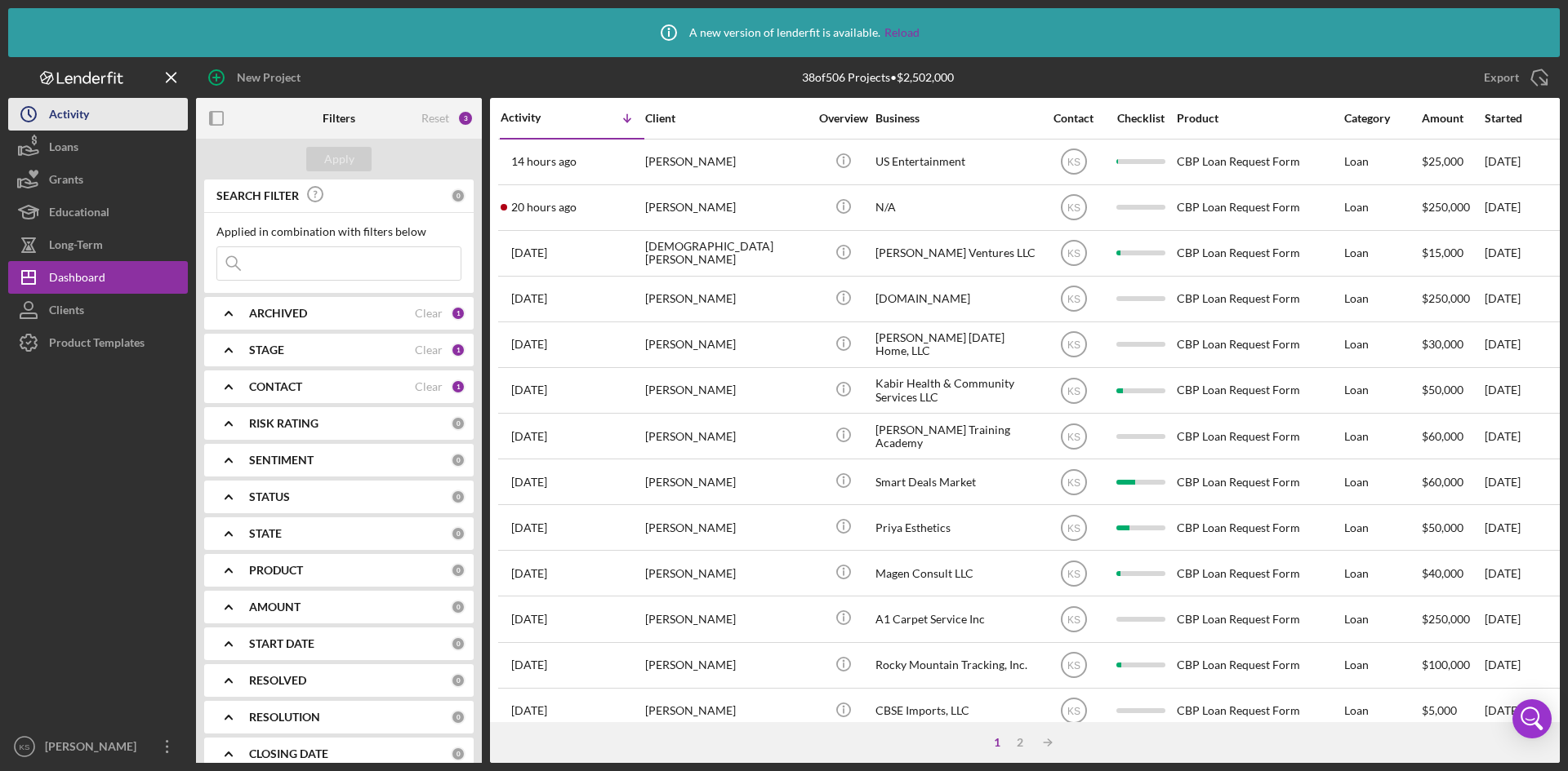
click at [81, 120] on div "Activity" at bounding box center [69, 116] width 40 height 37
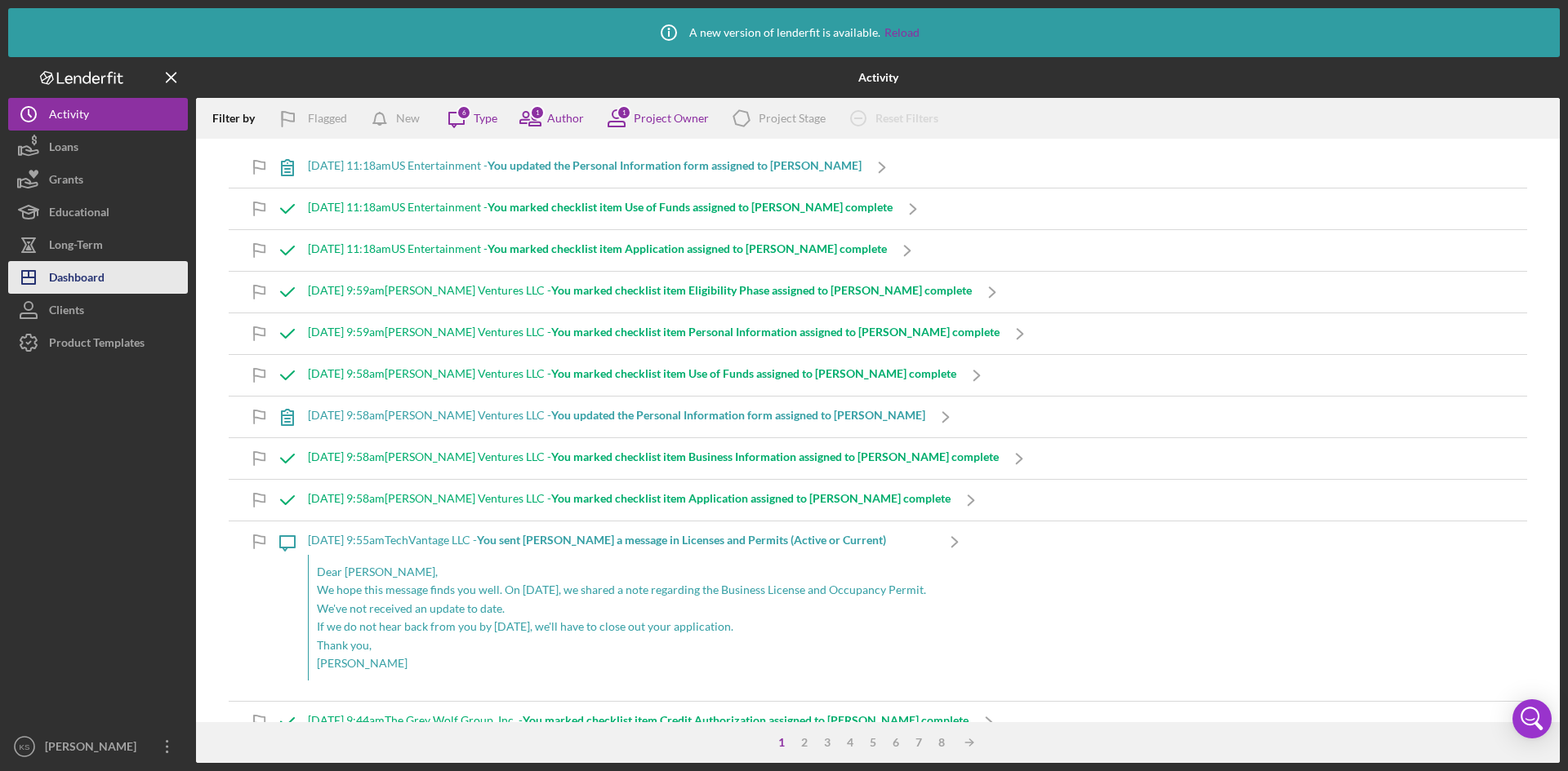
click at [81, 278] on div "Dashboard" at bounding box center [77, 279] width 56 height 37
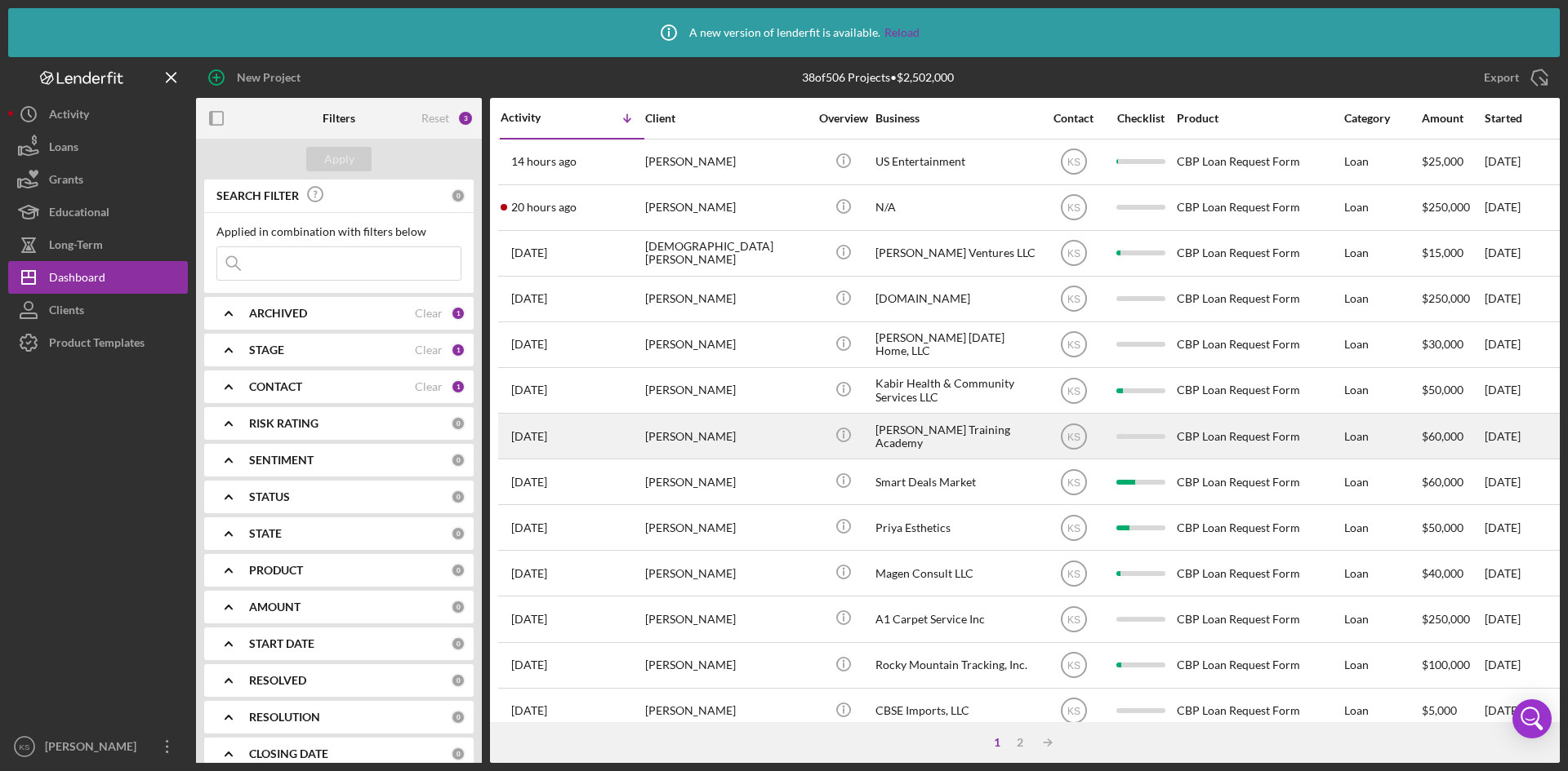
click at [652, 433] on div "[PERSON_NAME]" at bounding box center [726, 435] width 163 height 43
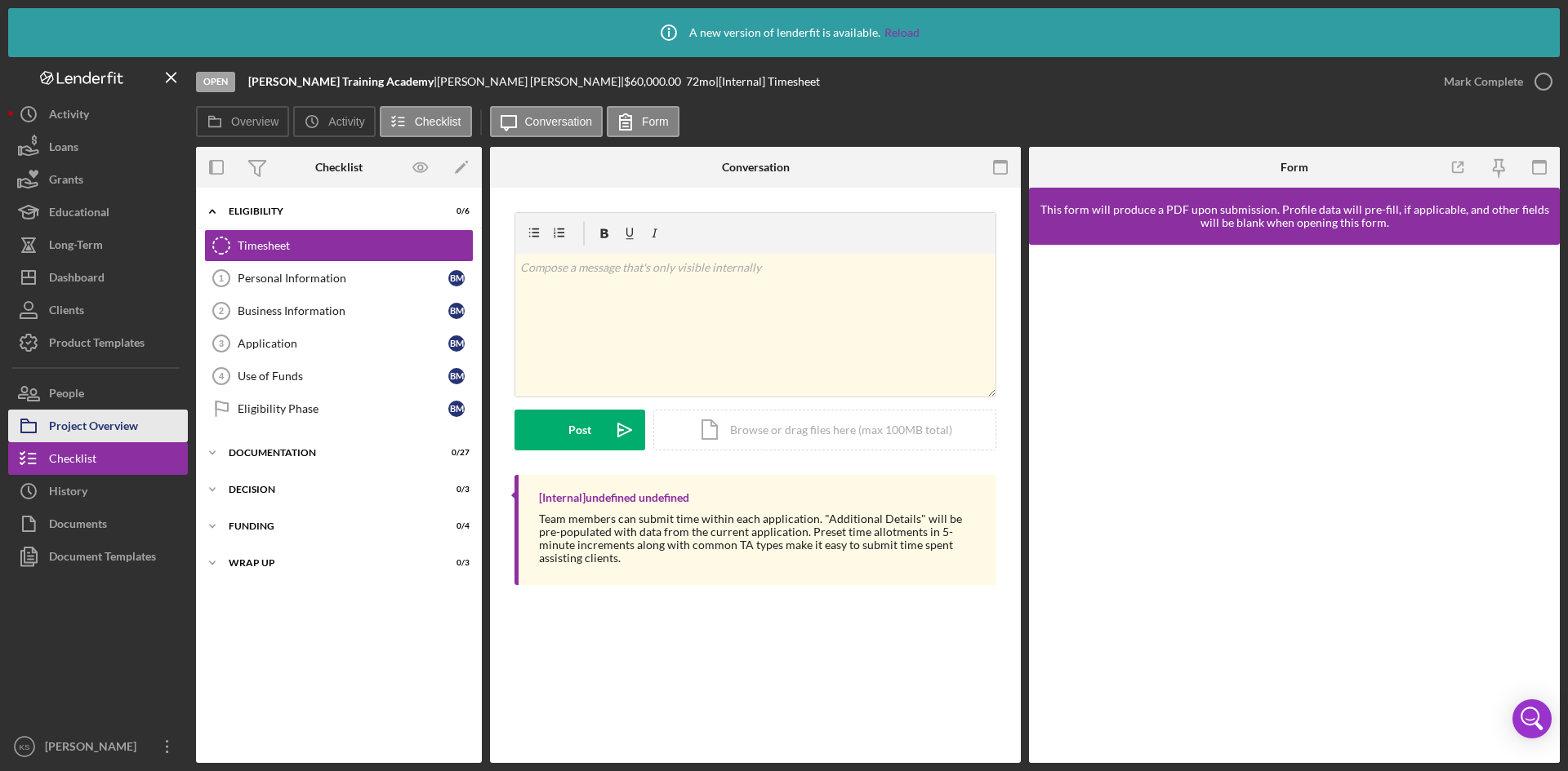
click at [125, 420] on div "Project Overview" at bounding box center [93, 427] width 89 height 37
